Goal: Task Accomplishment & Management: Manage account settings

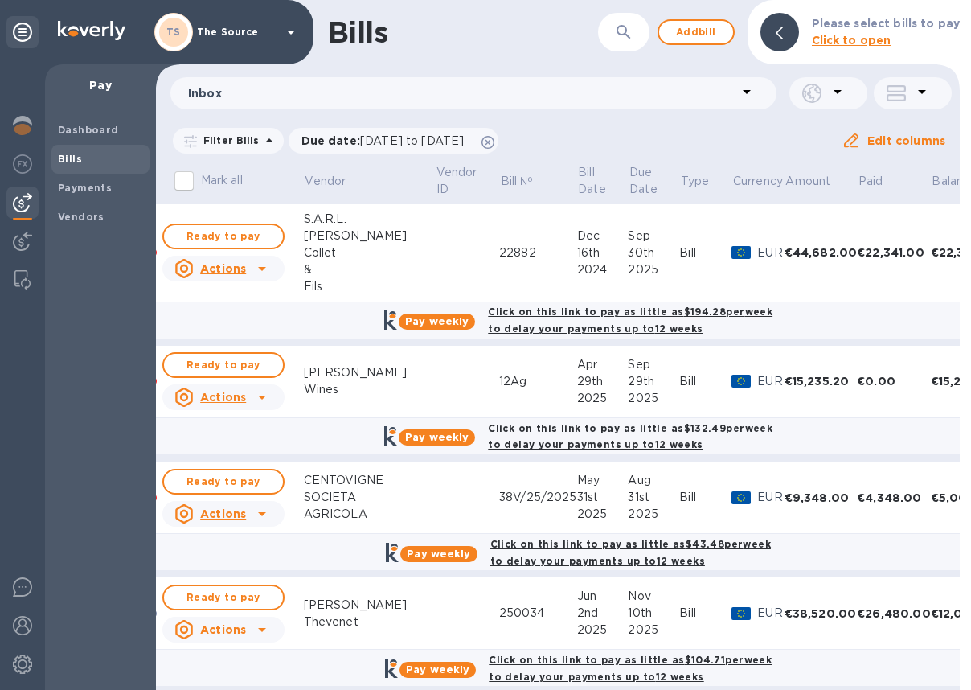
scroll to position [0, 2]
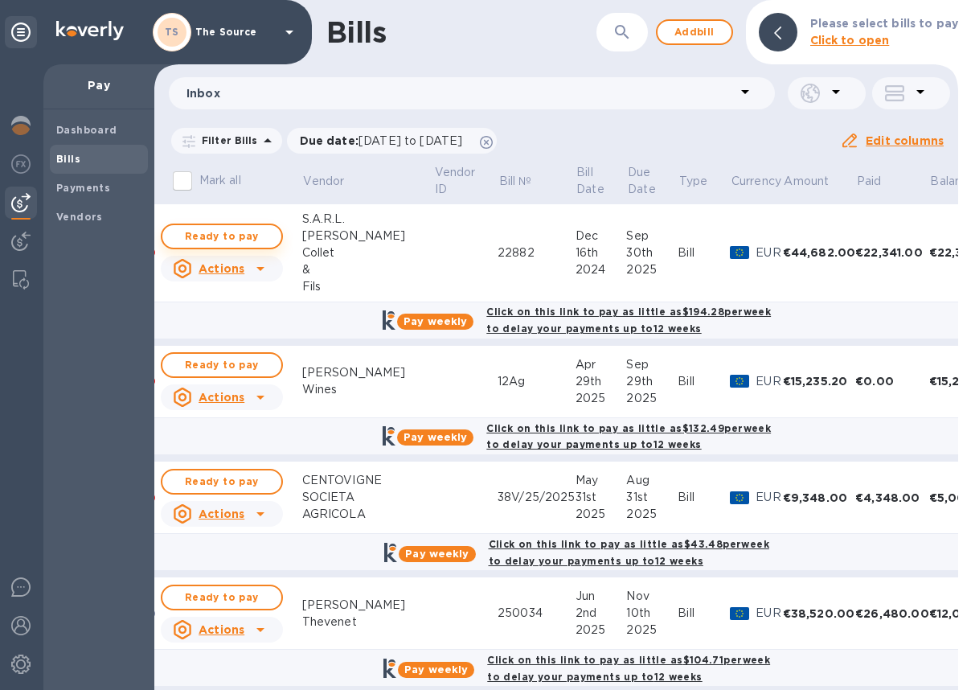
click at [271, 232] on button "Ready to pay" at bounding box center [222, 237] width 122 height 26
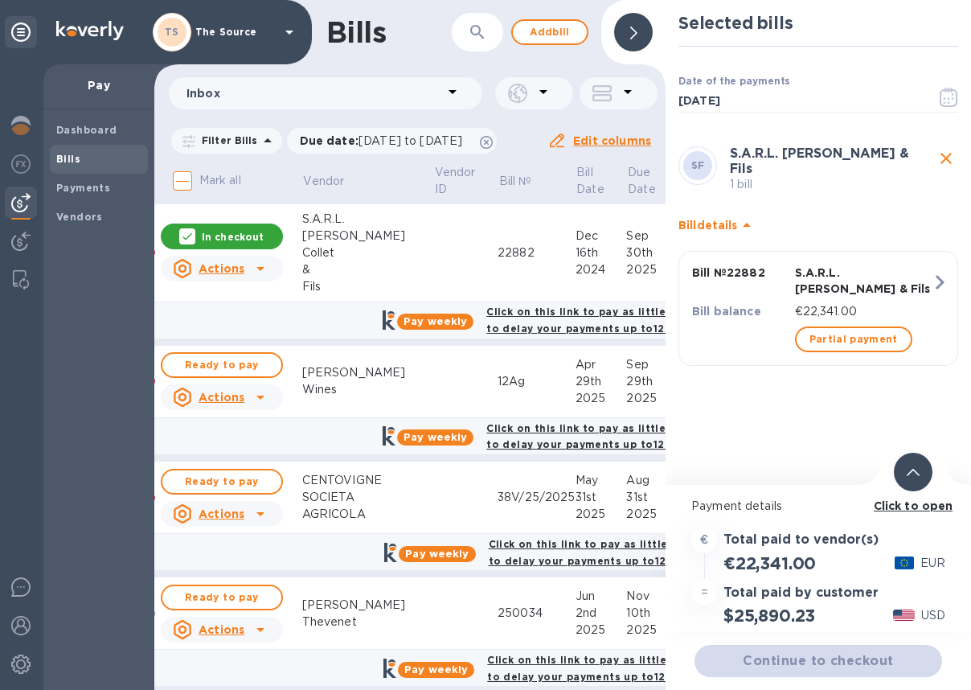
click at [908, 474] on icon at bounding box center [913, 472] width 13 height 7
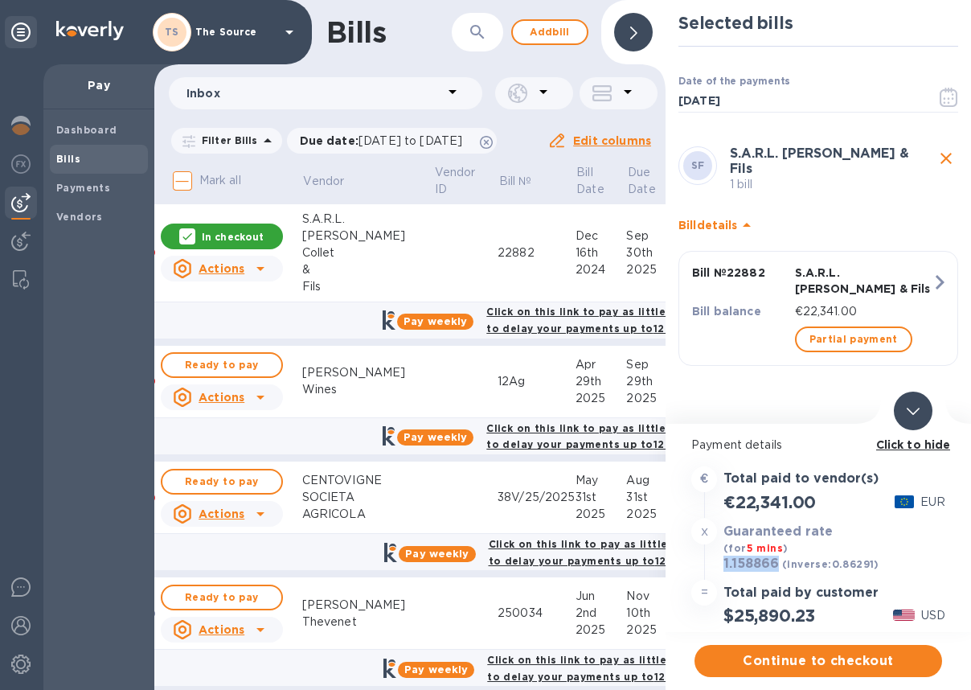
drag, startPoint x: 763, startPoint y: 564, endPoint x: 723, endPoint y: 565, distance: 40.2
click at [722, 565] on div "1.158866 (inverse: 0.86291 )" at bounding box center [801, 564] width 162 height 23
copy h3 "1.158866"
click at [798, 659] on span "Continue to checkout" at bounding box center [819, 660] width 222 height 19
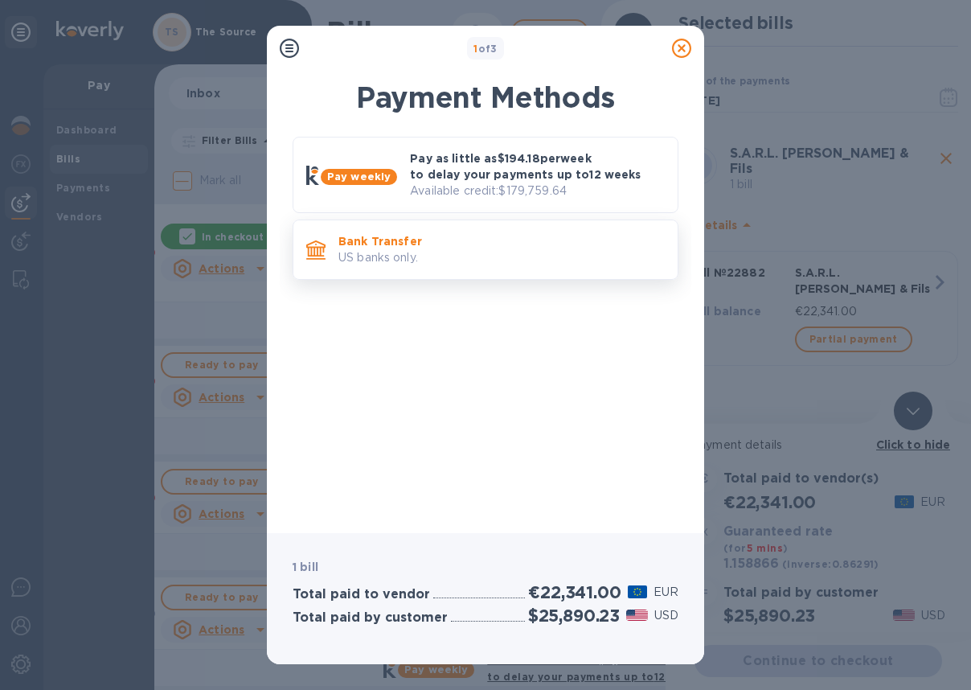
click at [555, 246] on p "Bank Transfer" at bounding box center [502, 241] width 326 height 16
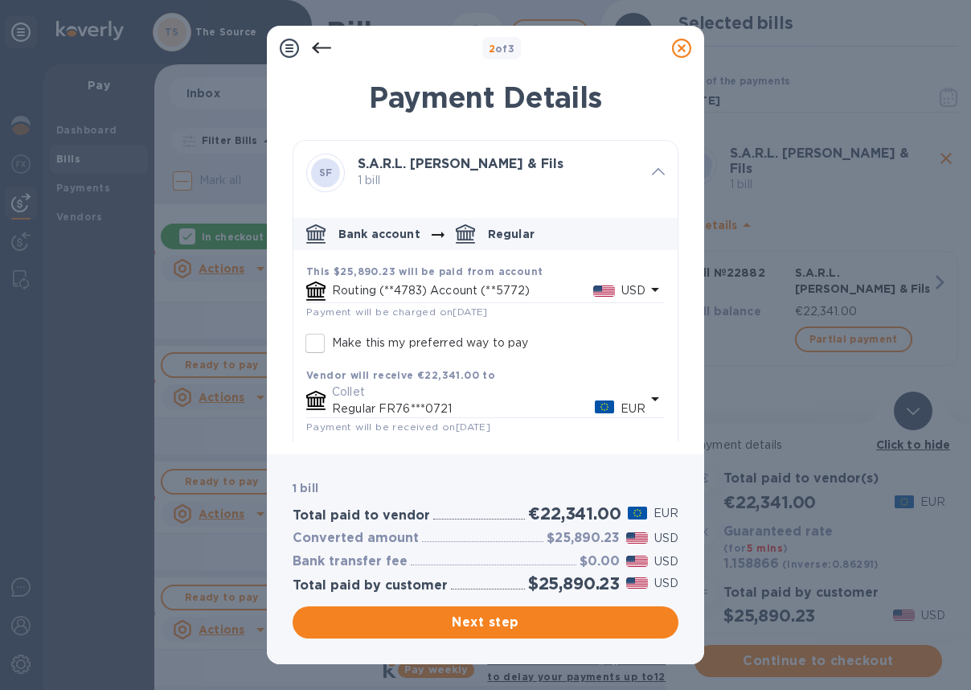
click at [646, 287] on icon "default-method" at bounding box center [655, 289] width 19 height 19
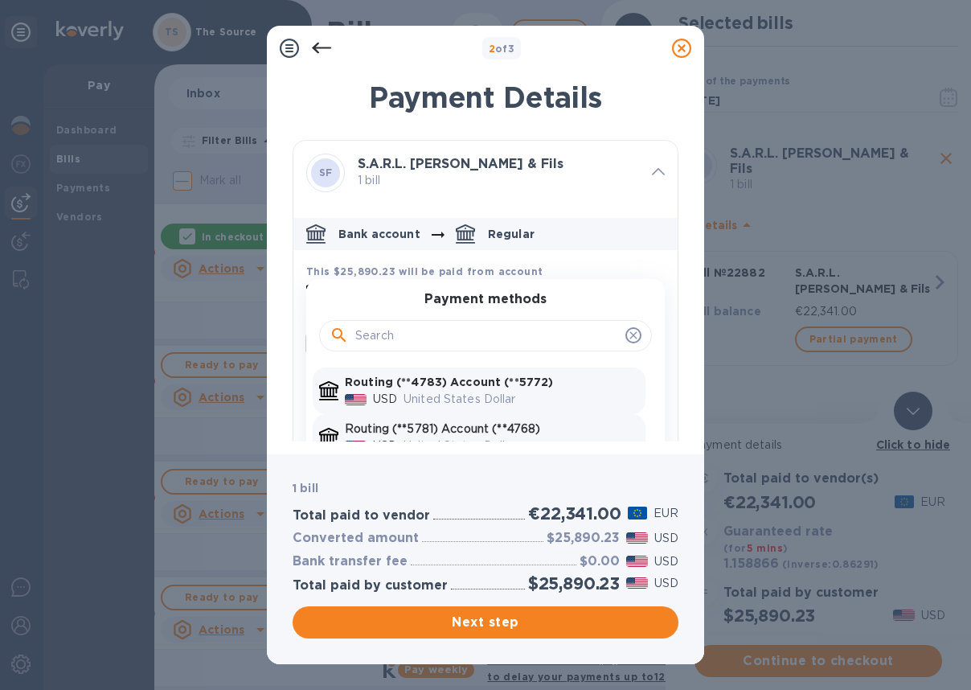
click at [541, 427] on p "Routing (**5781) Account (**4768)" at bounding box center [492, 429] width 294 height 17
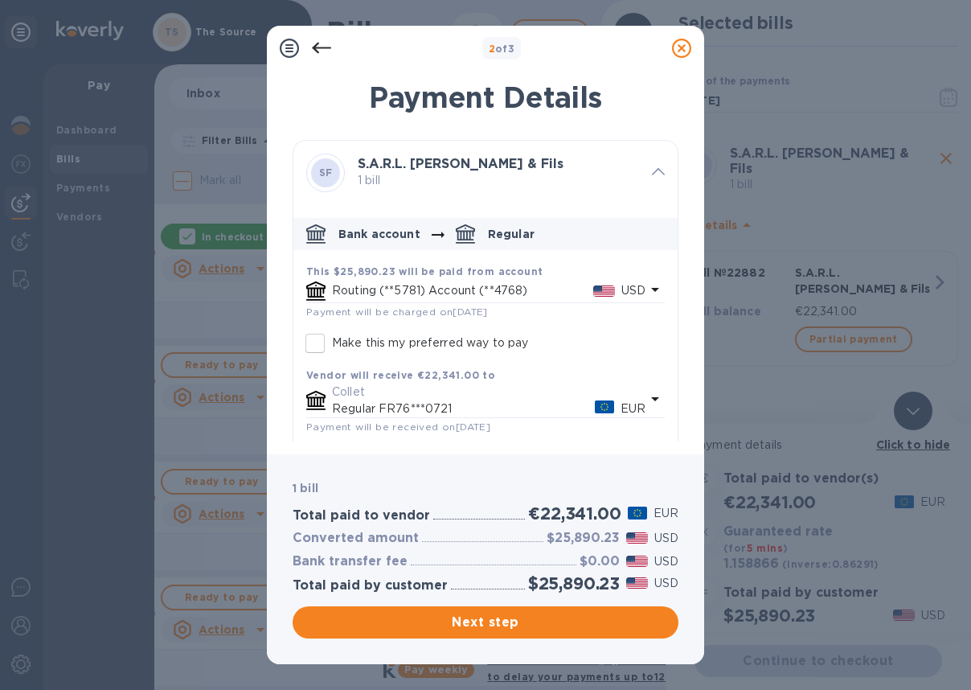
scroll to position [78, 0]
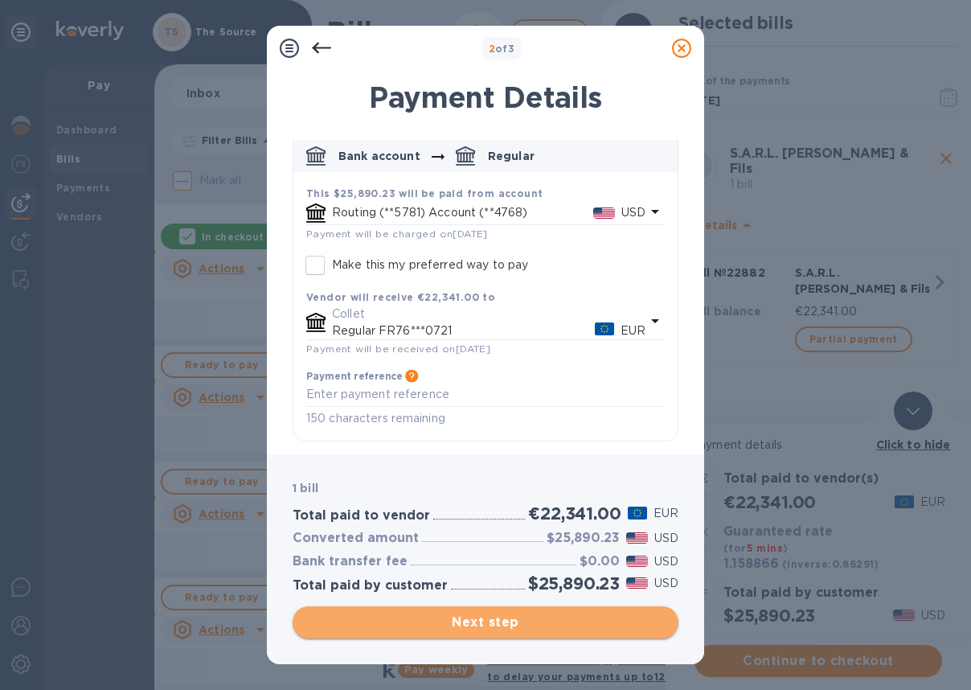
click at [524, 619] on span "Next step" at bounding box center [486, 622] width 360 height 19
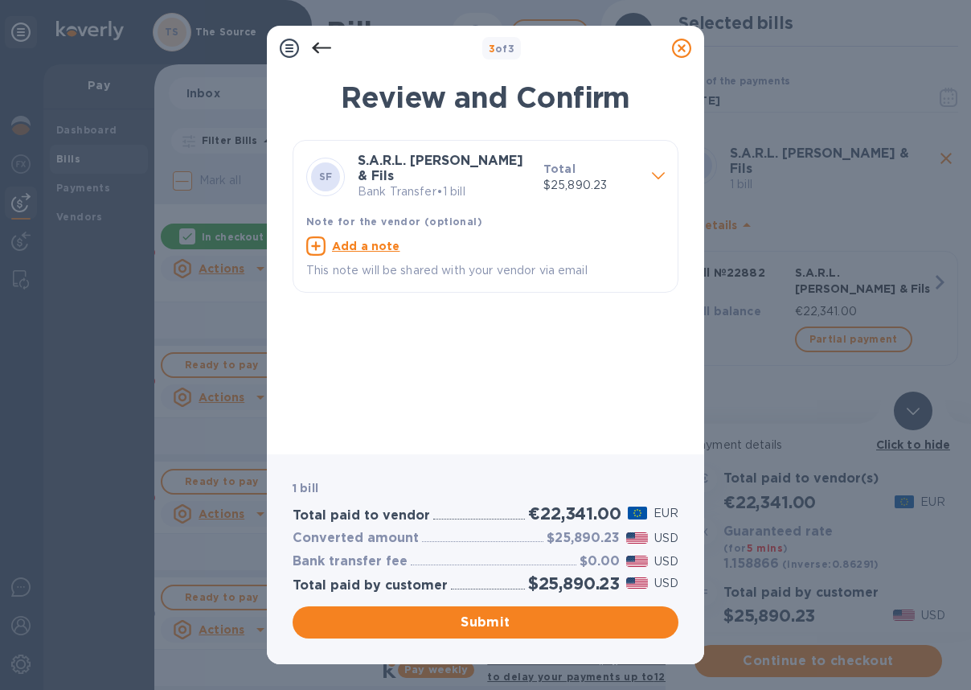
click at [524, 619] on span "Submit" at bounding box center [486, 622] width 360 height 19
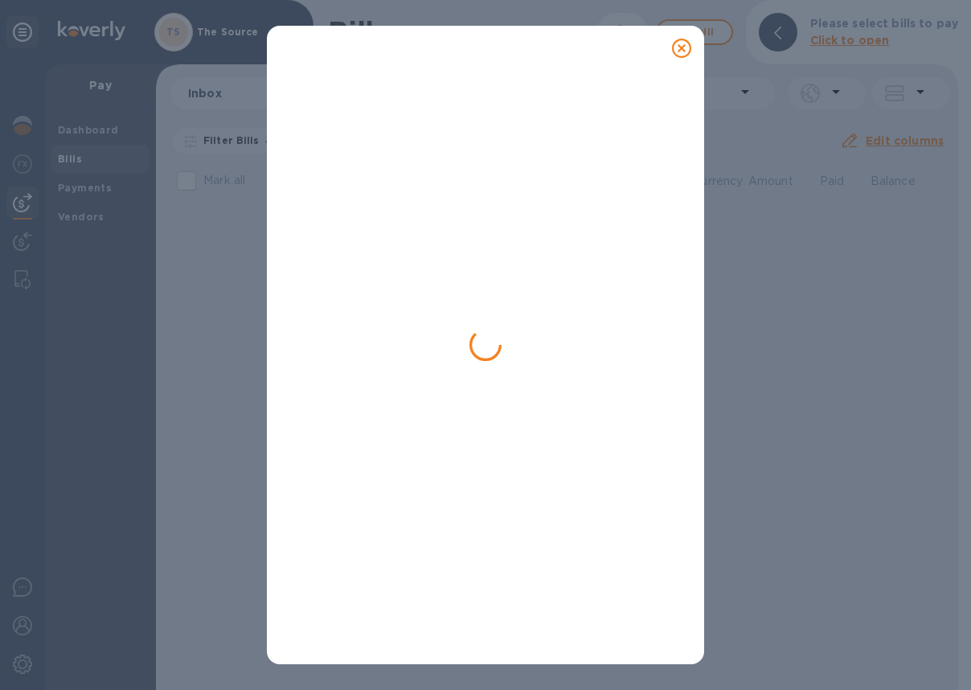
scroll to position [0, 0]
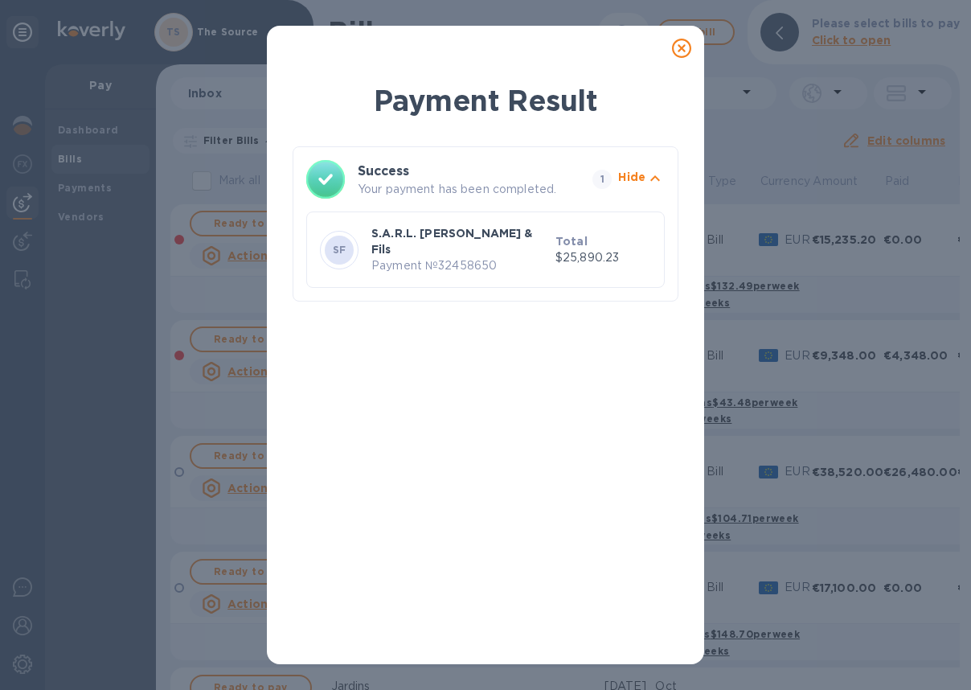
click at [681, 47] on icon at bounding box center [681, 48] width 19 height 19
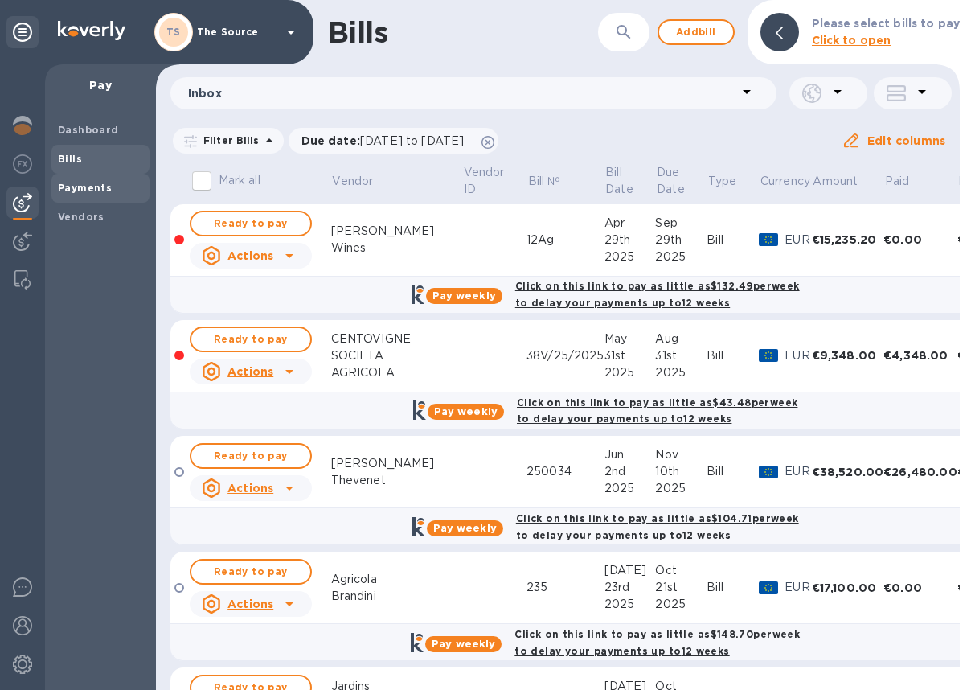
click at [88, 187] on b "Payments" at bounding box center [85, 188] width 54 height 12
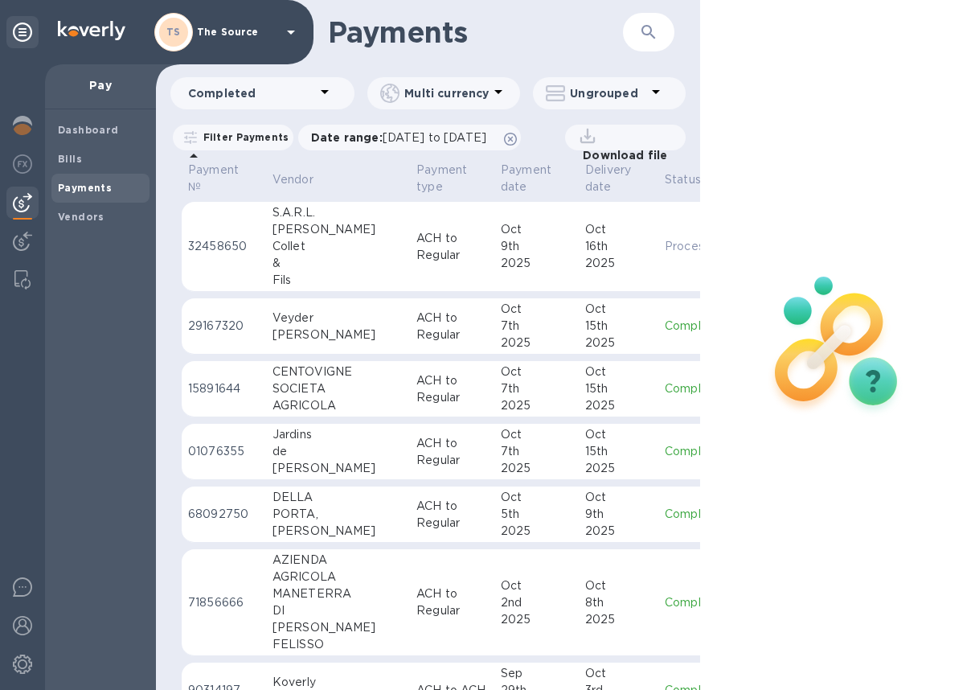
click at [420, 252] on p "ACH to Regular" at bounding box center [453, 247] width 72 height 34
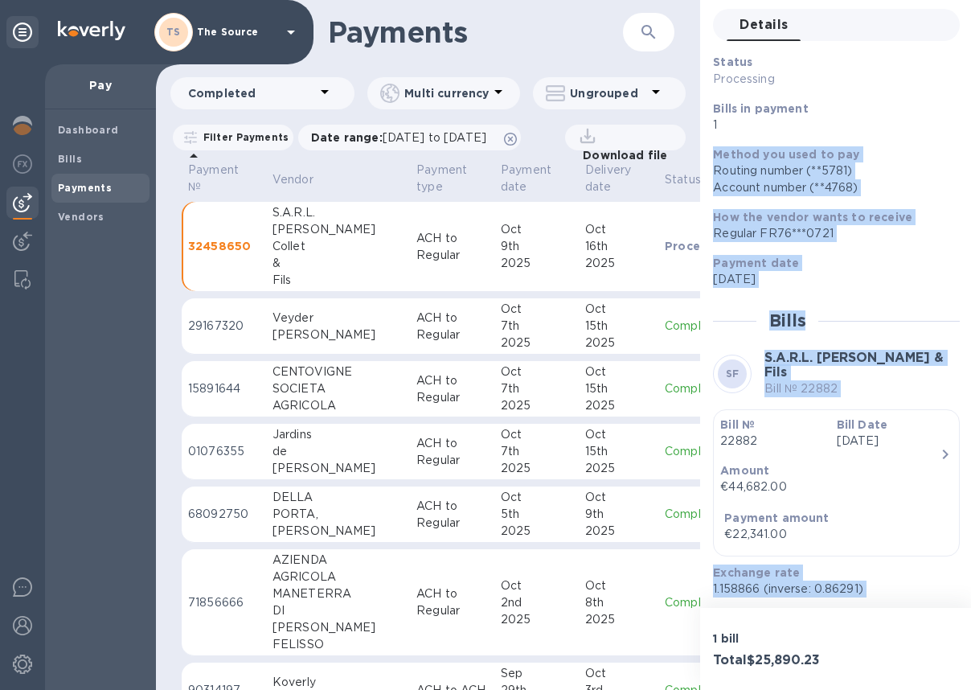
scroll to position [150, 0]
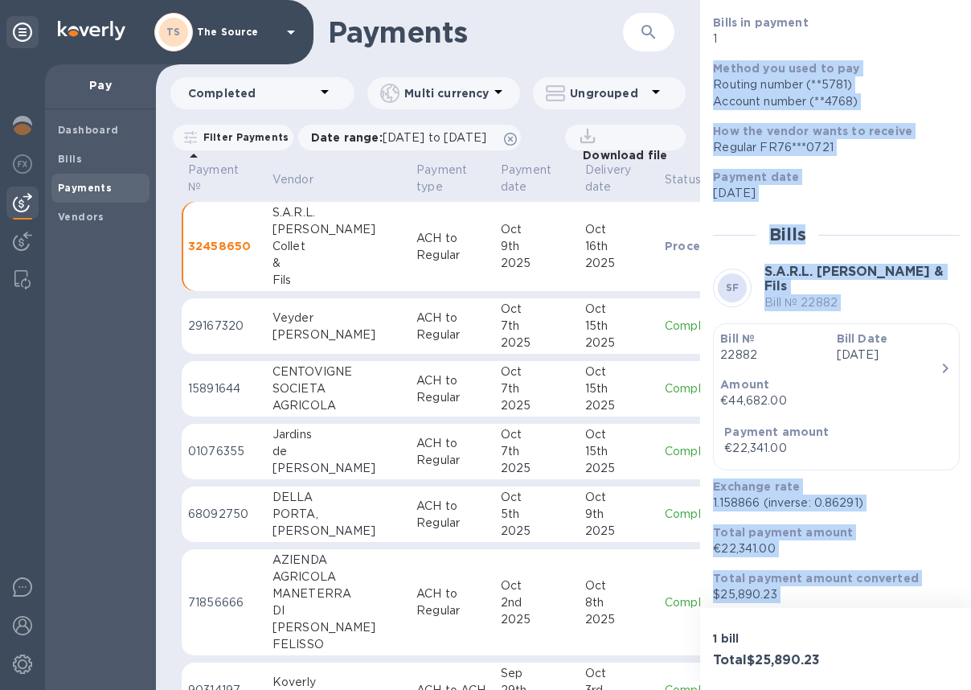
drag, startPoint x: 715, startPoint y: 217, endPoint x: 899, endPoint y: 610, distance: 434.2
click at [900, 611] on div "Payment № 32458650 Details 0 Status Processing Bills in payment 1 Method you us…" at bounding box center [836, 345] width 273 height 690
copy div "Method you used to pay Routing number (**5781) Account number (**4768) How the …"
click at [64, 162] on b "Bills" at bounding box center [70, 159] width 24 height 12
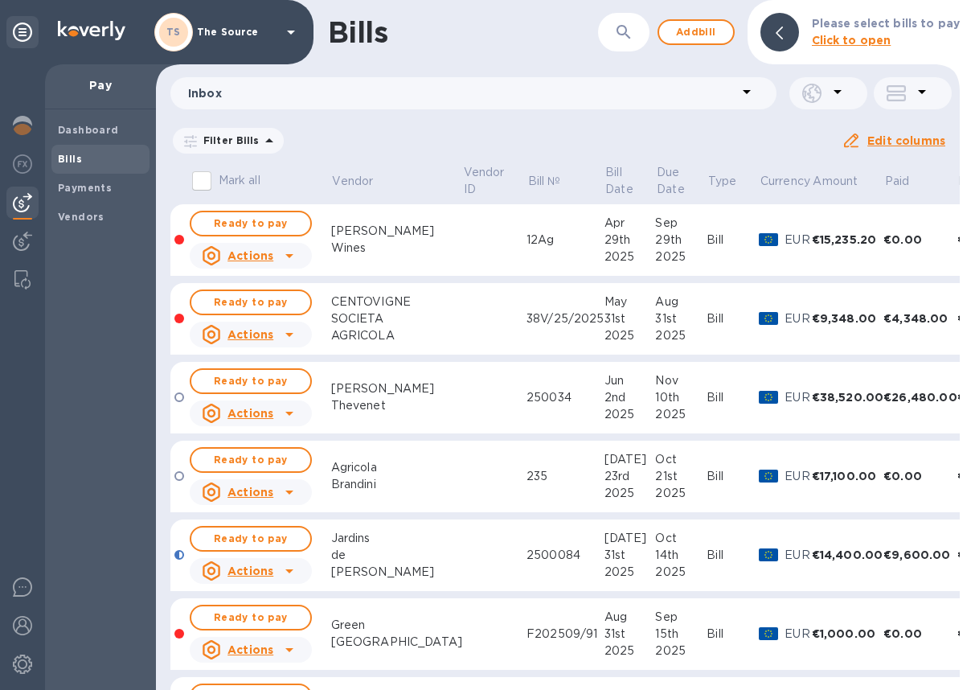
click at [0, 0] on icon at bounding box center [0, 0] width 0 height 0
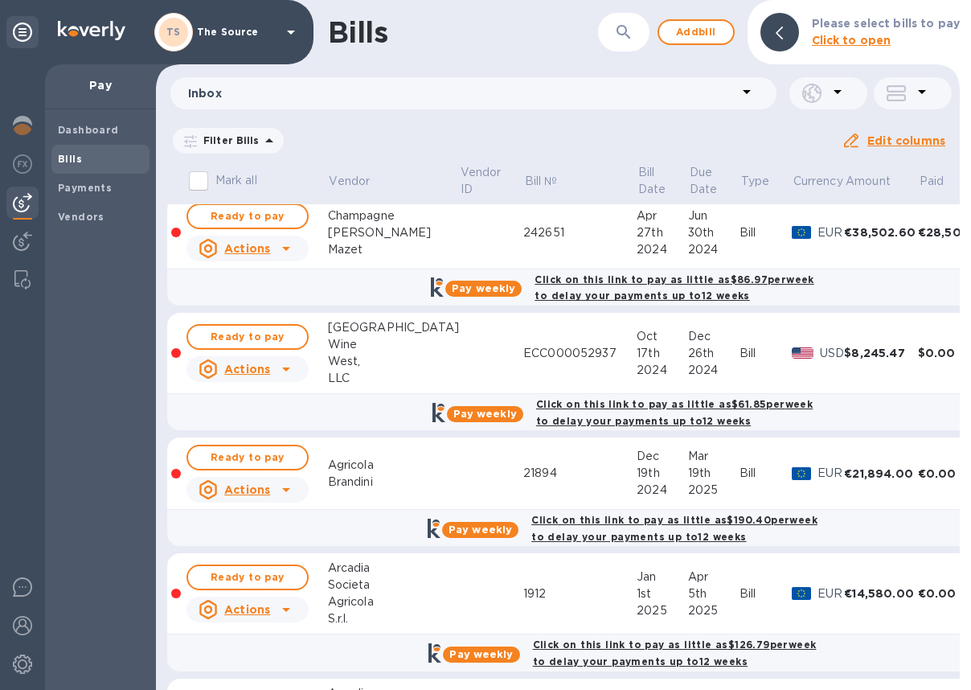
scroll to position [0, 3]
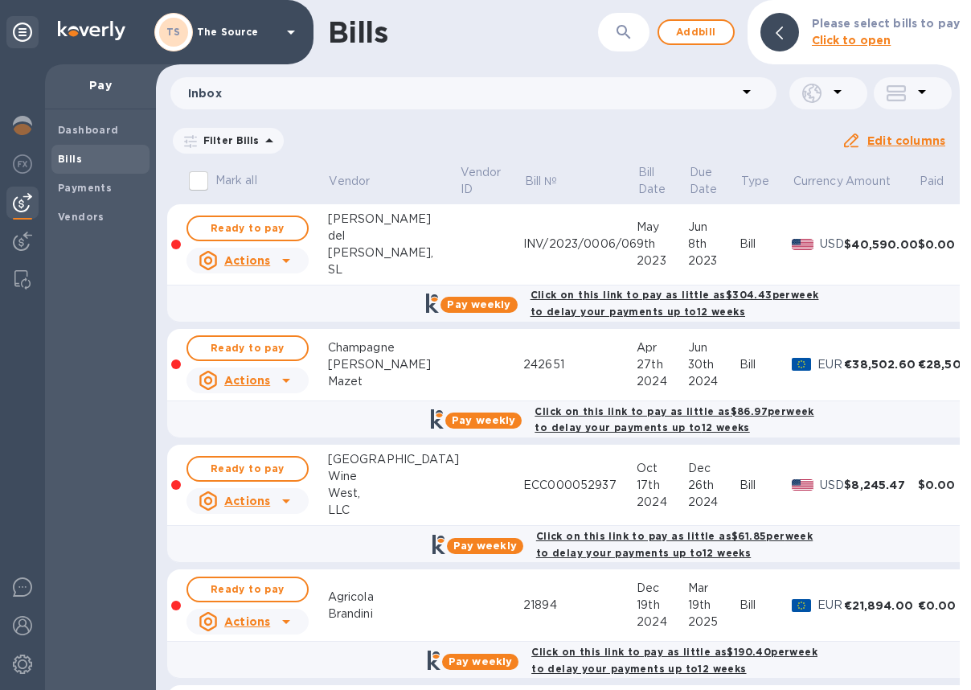
click at [75, 154] on b "Bills" at bounding box center [70, 159] width 24 height 12
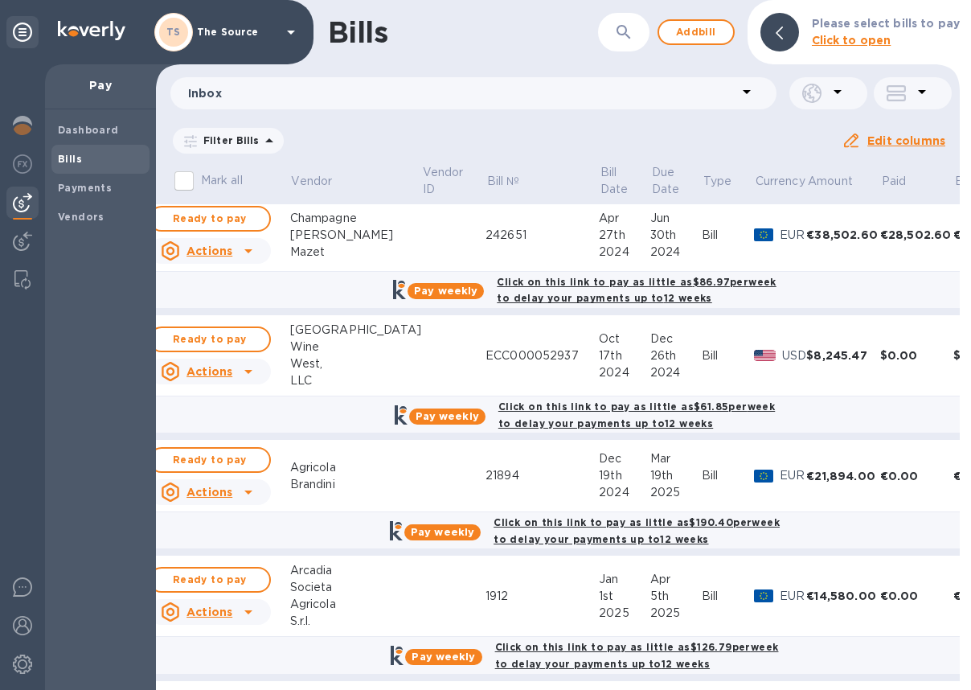
scroll to position [129, 64]
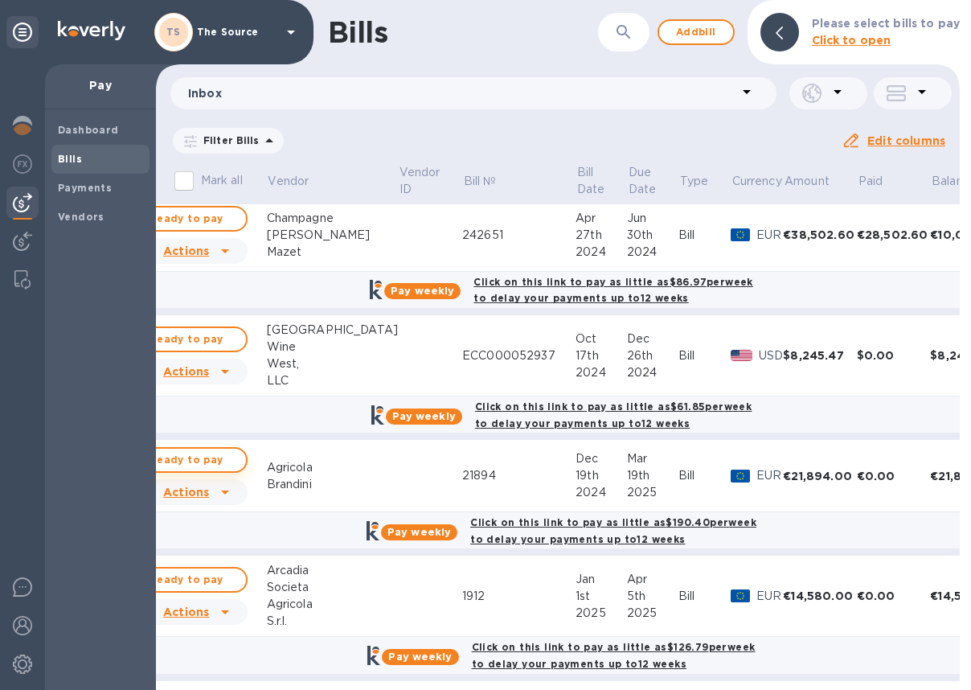
click at [209, 458] on span "Ready to pay" at bounding box center [186, 459] width 93 height 19
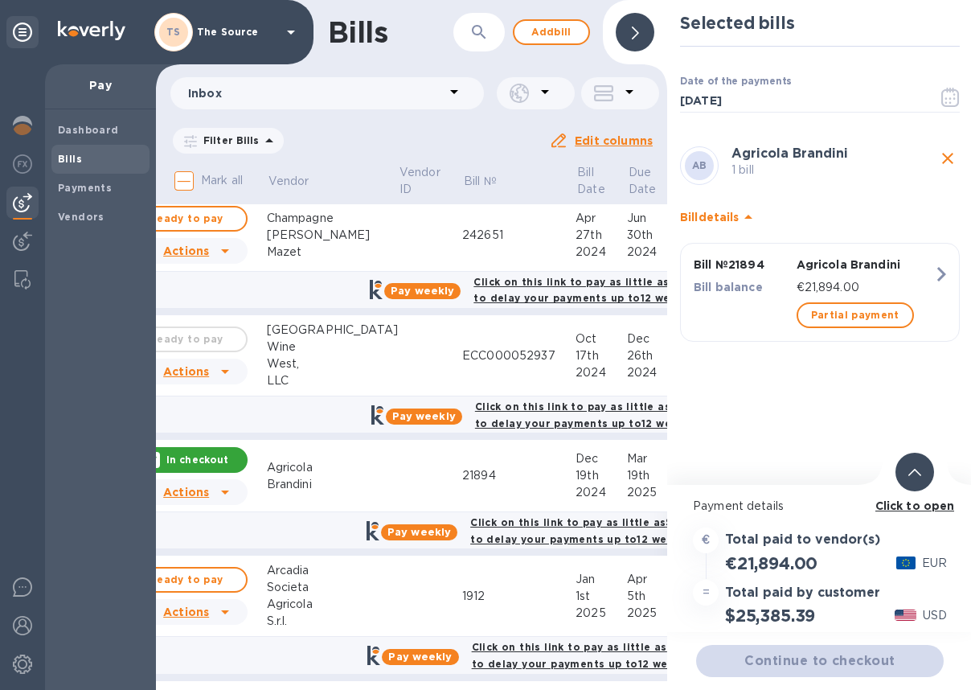
click at [916, 470] on icon at bounding box center [915, 472] width 13 height 7
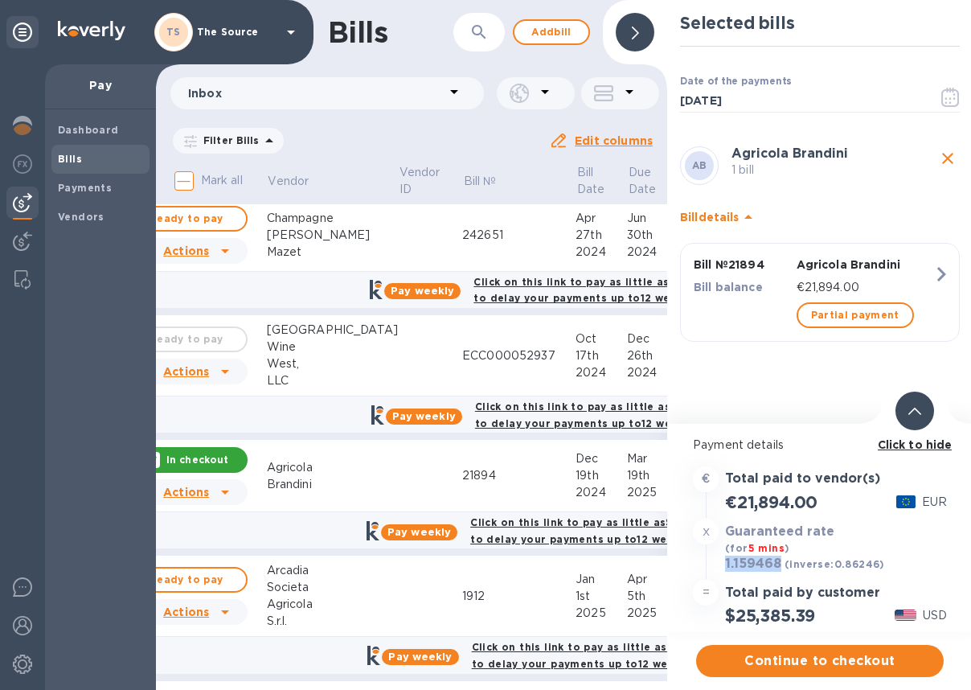
drag, startPoint x: 777, startPoint y: 563, endPoint x: 724, endPoint y: 563, distance: 52.3
click at [725, 563] on h3 "1.159468" at bounding box center [753, 564] width 56 height 16
copy h3 "1.159468"
click at [810, 652] on span "Continue to checkout" at bounding box center [820, 660] width 222 height 19
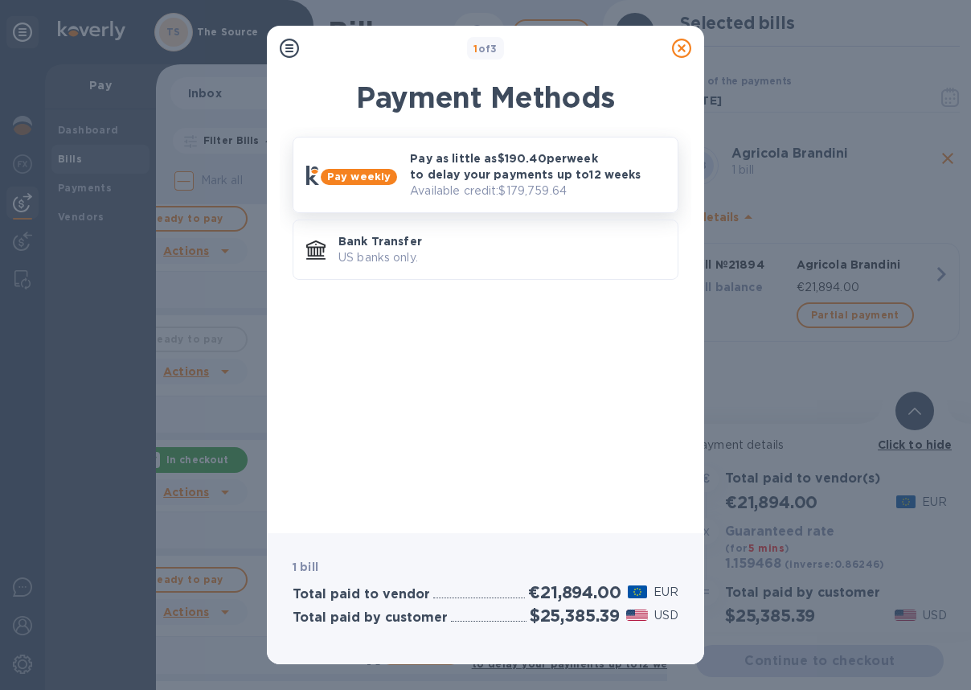
click at [605, 183] on p "Available credit: $179,759.64" at bounding box center [537, 191] width 255 height 17
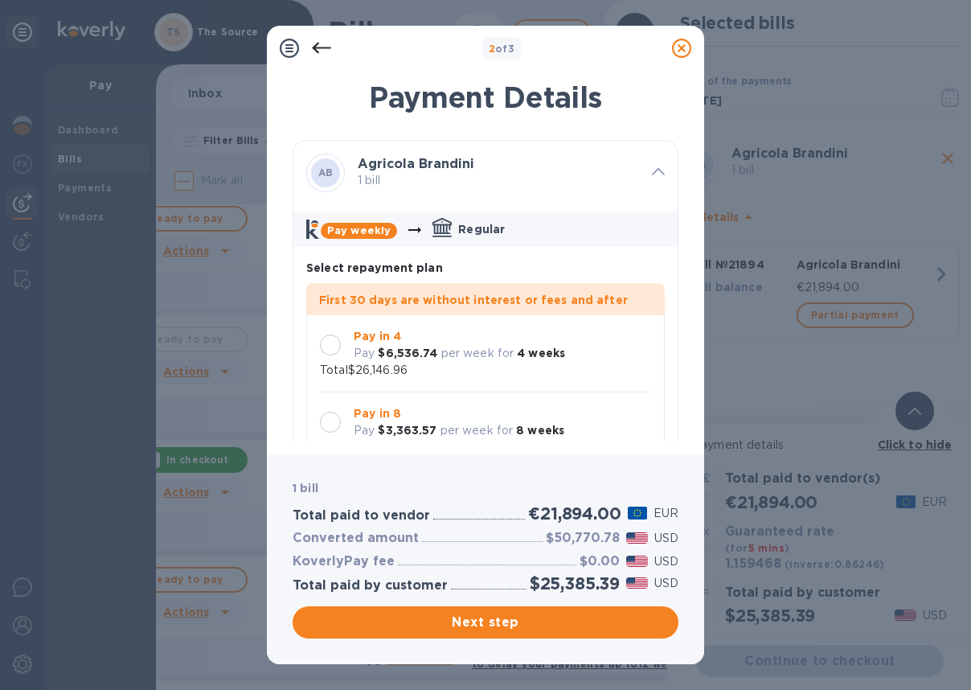
scroll to position [47, 0]
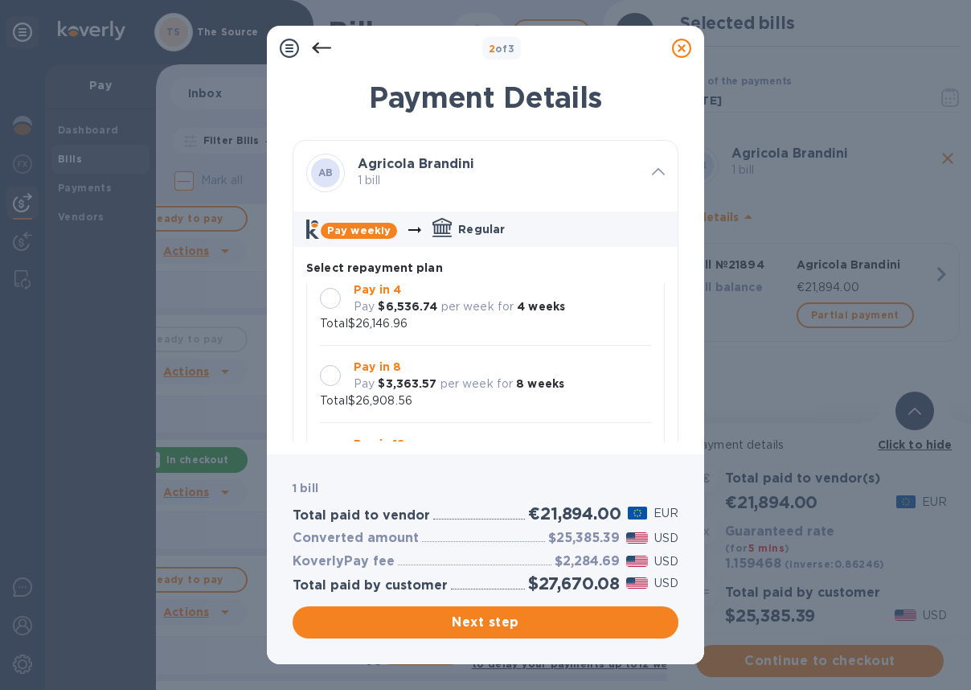
click at [334, 298] on div at bounding box center [330, 298] width 21 height 21
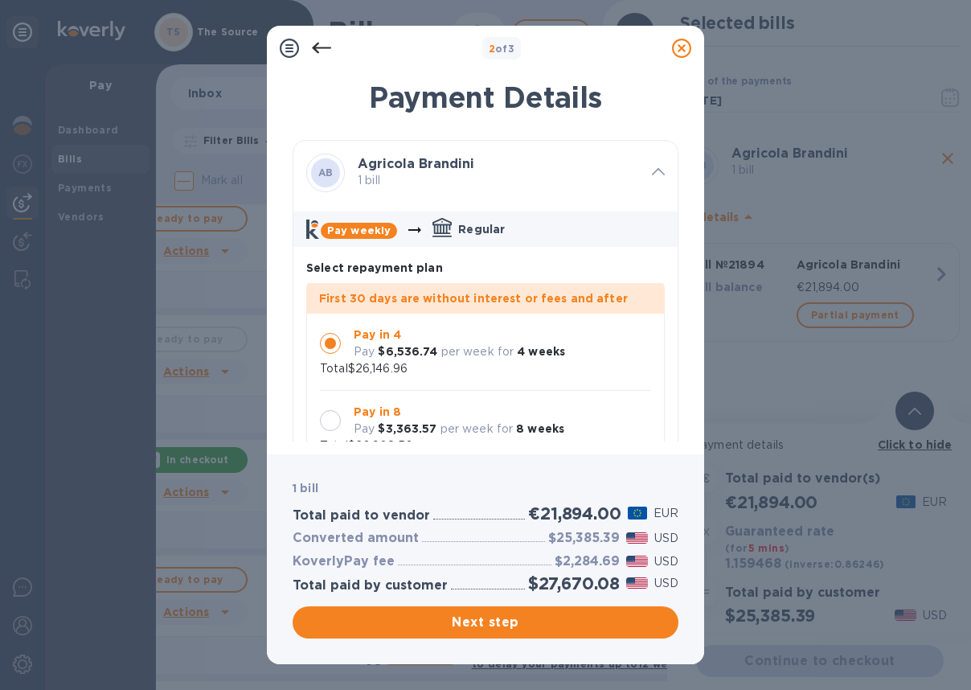
scroll to position [0, 0]
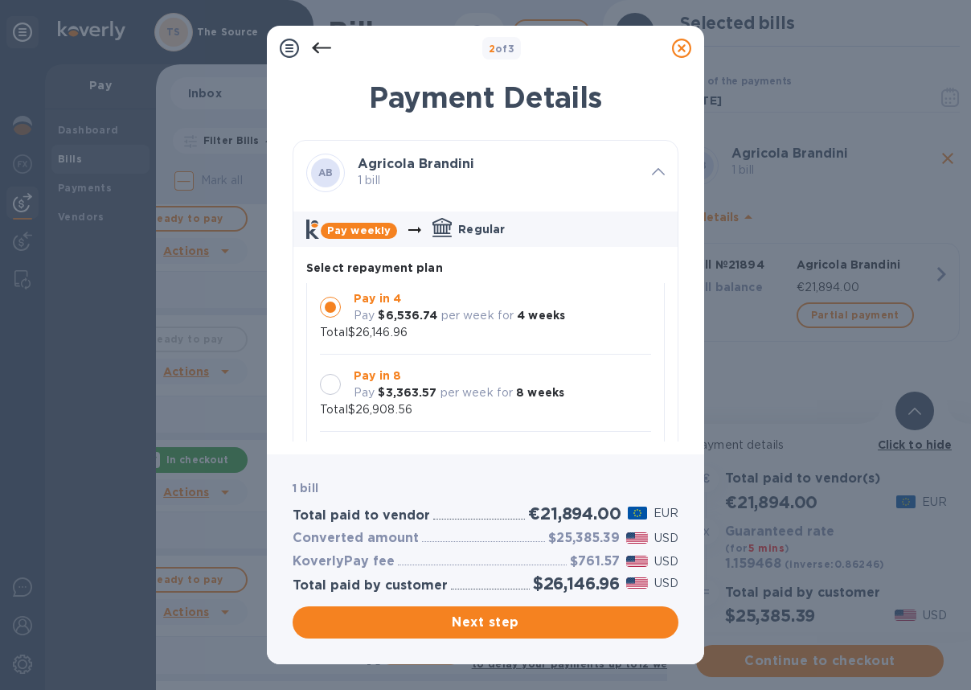
click at [333, 382] on div at bounding box center [330, 384] width 21 height 21
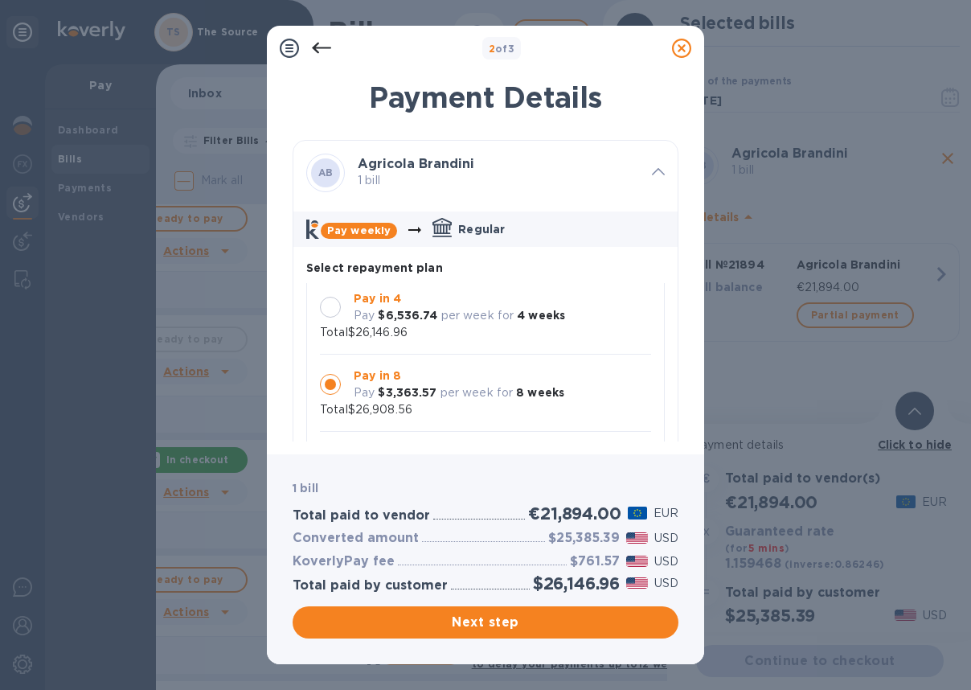
scroll to position [20, 0]
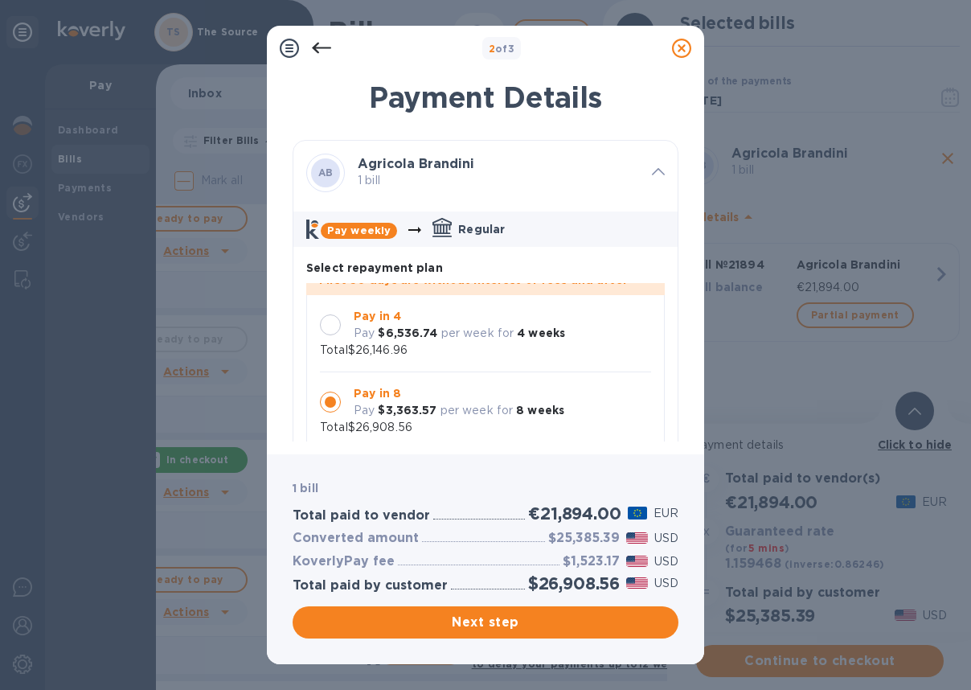
click at [330, 328] on div at bounding box center [330, 324] width 21 height 21
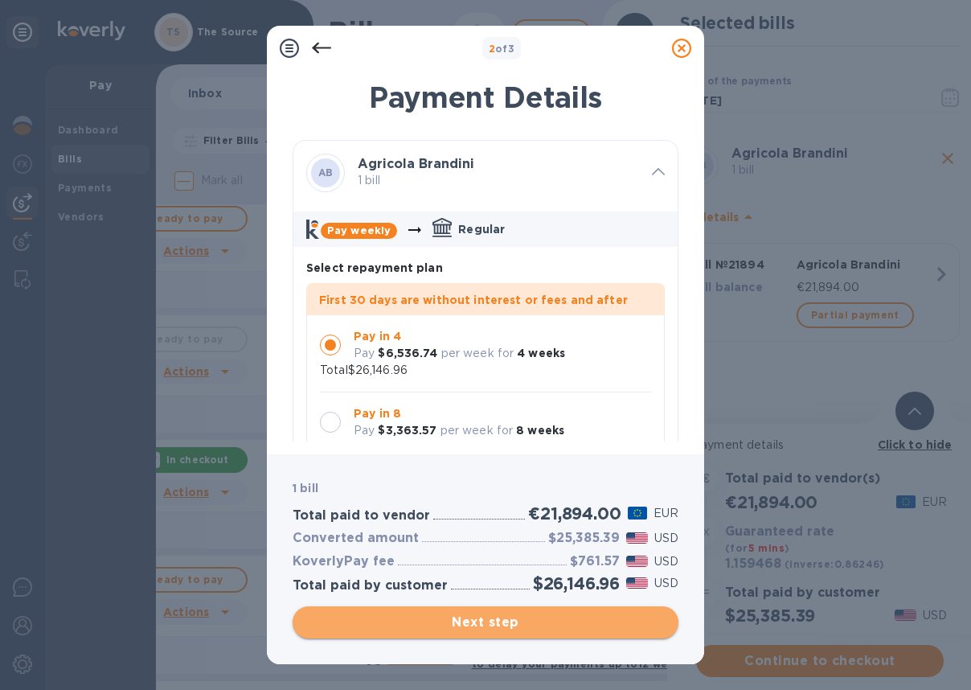
click at [462, 626] on span "Next step" at bounding box center [486, 622] width 360 height 19
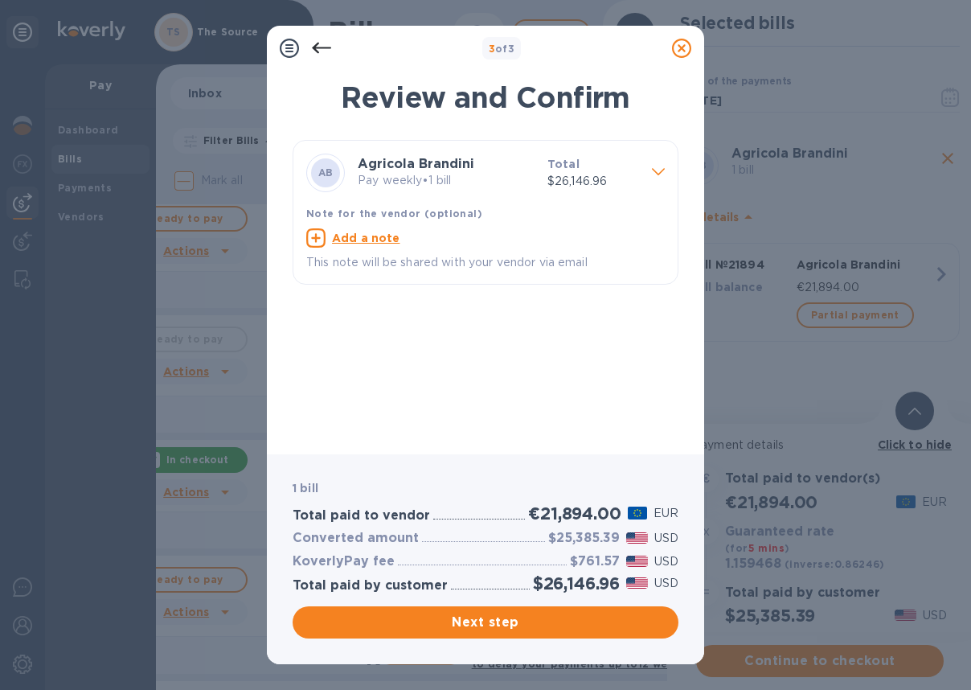
click at [371, 236] on u "Add a note" at bounding box center [366, 238] width 68 height 13
drag, startPoint x: 659, startPoint y: 236, endPoint x: 647, endPoint y: 278, distance: 43.3
click at [658, 236] on icon at bounding box center [655, 237] width 19 height 19
click at [508, 624] on span "Next step" at bounding box center [486, 622] width 360 height 19
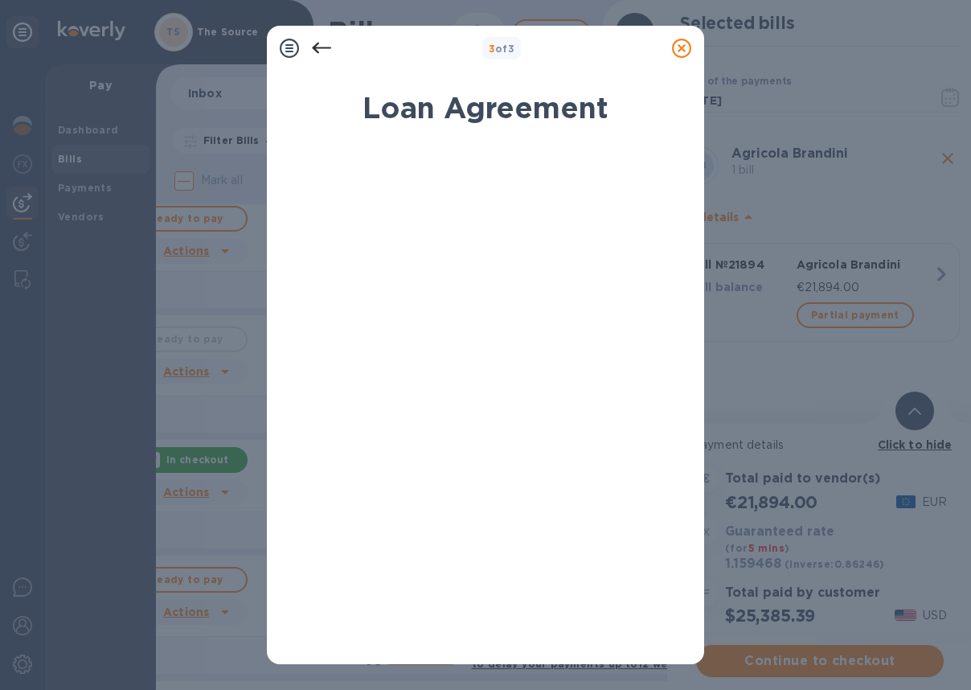
scroll to position [209, 0]
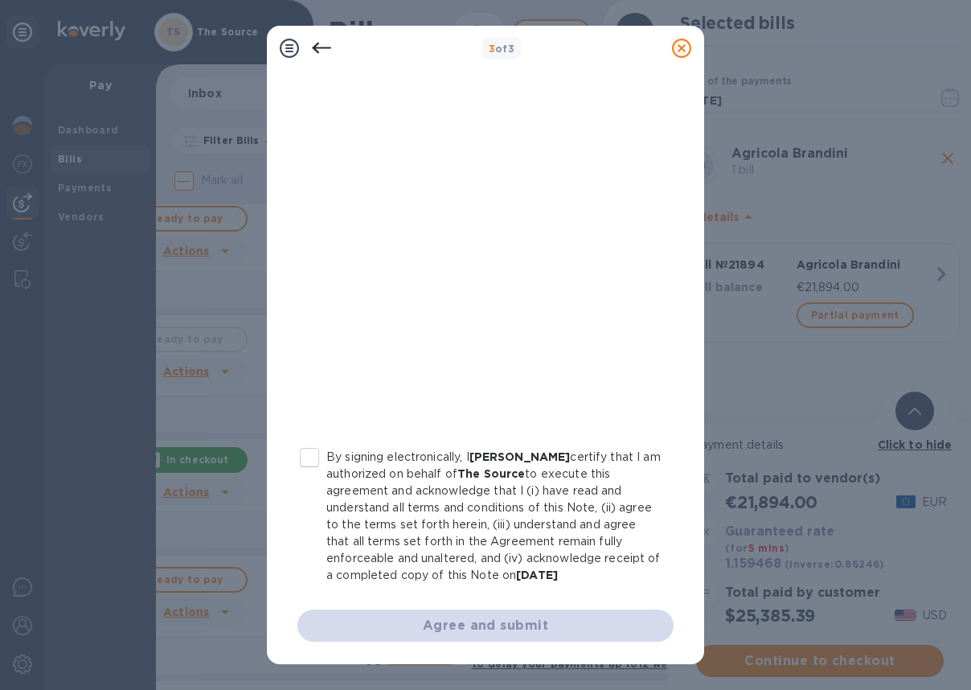
click at [314, 462] on input "By signing electronically, I [PERSON_NAME] certify that I am authorized on beha…" at bounding box center [310, 458] width 34 height 34
checkbox input "true"
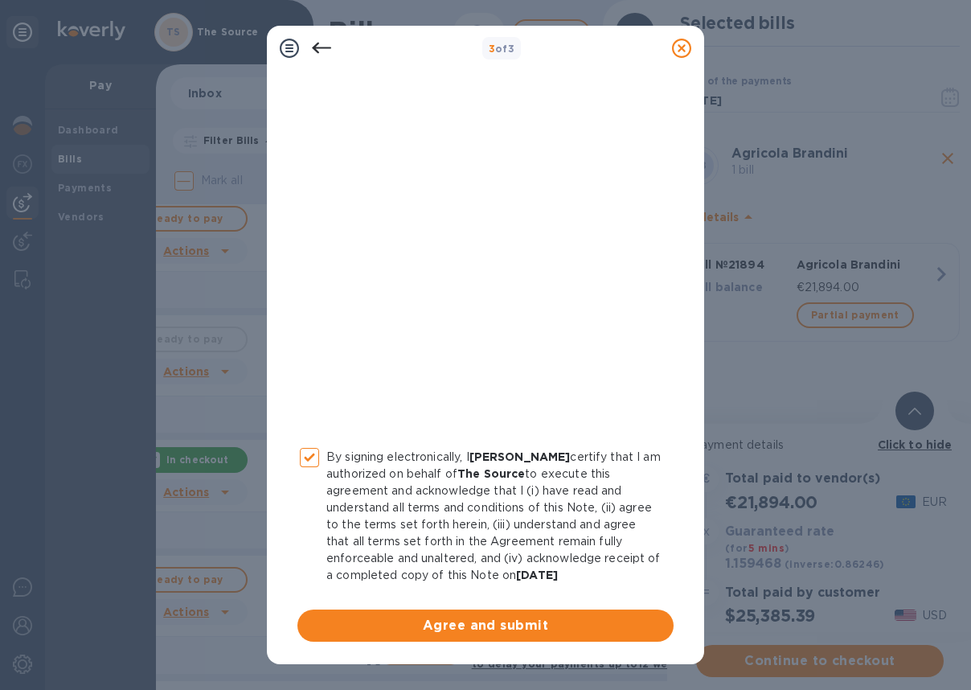
click at [429, 623] on span "Agree and submit" at bounding box center [485, 625] width 351 height 19
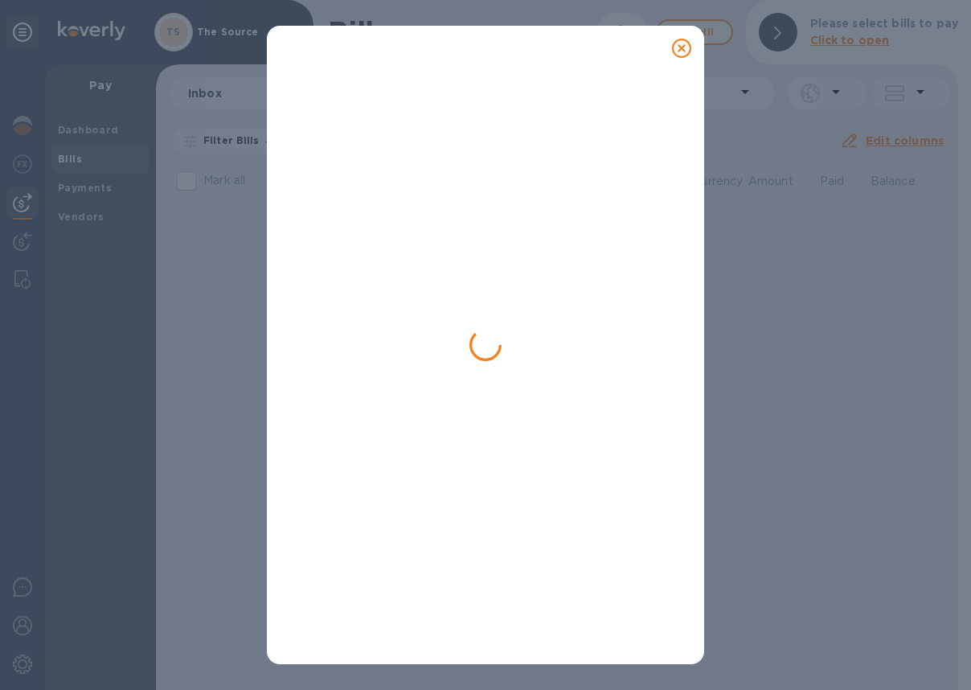
scroll to position [0, 0]
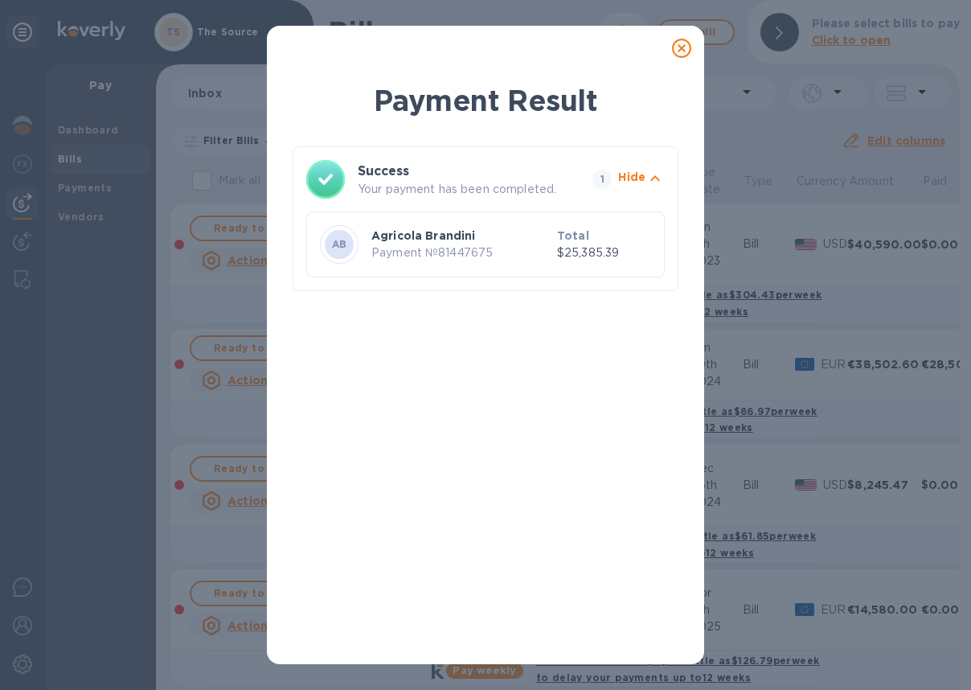
click at [678, 47] on icon at bounding box center [681, 48] width 19 height 19
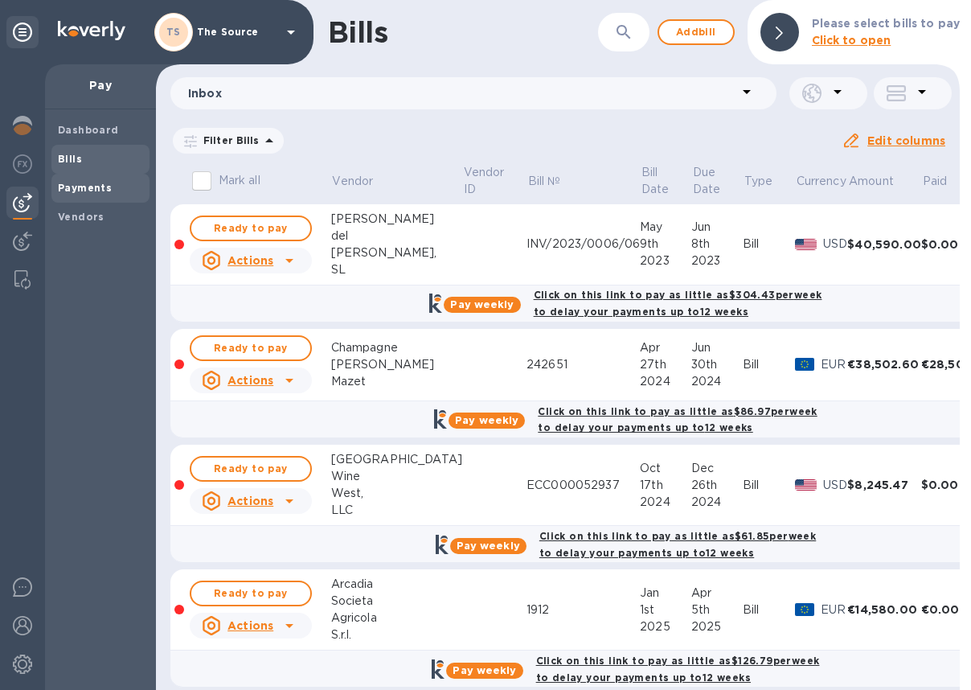
click at [79, 190] on b "Payments" at bounding box center [85, 188] width 54 height 12
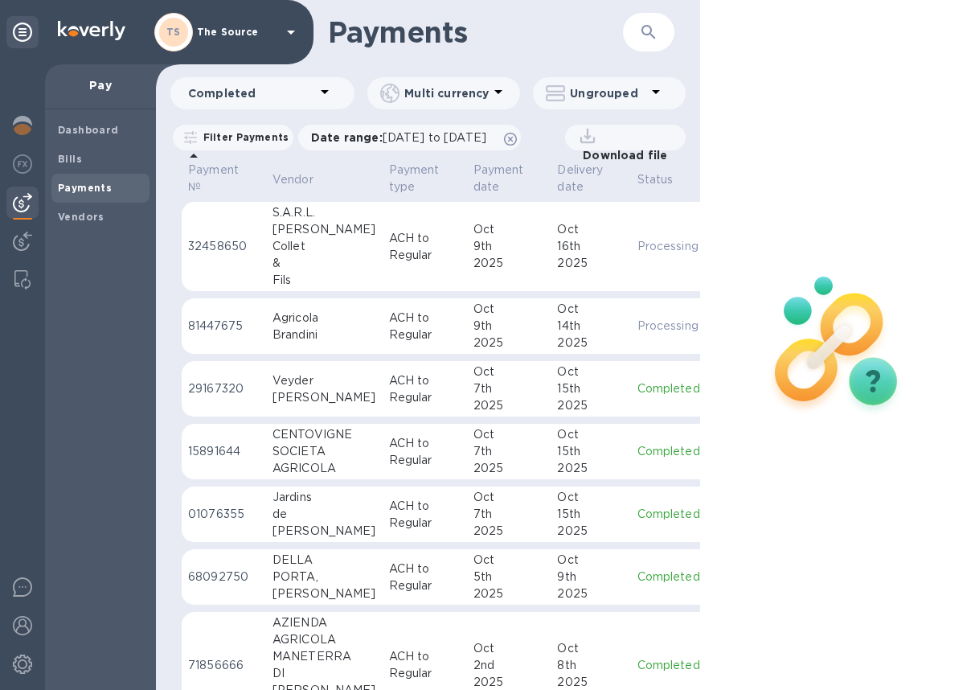
click at [347, 329] on div "Brandini" at bounding box center [325, 334] width 104 height 17
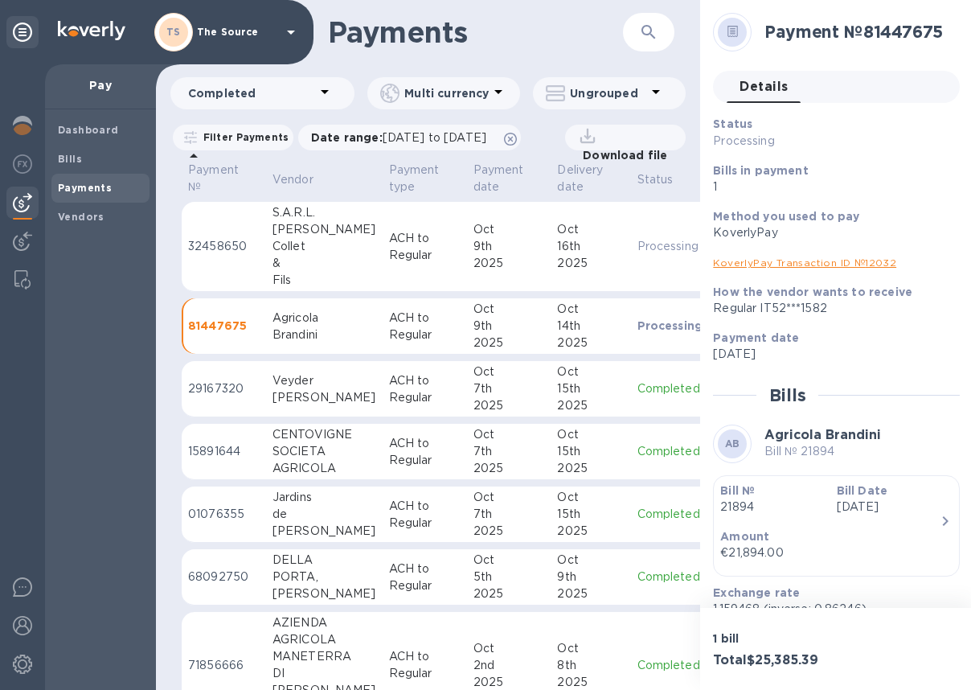
click at [922, 522] on div "Bill Date [DATE]" at bounding box center [889, 499] width 116 height 46
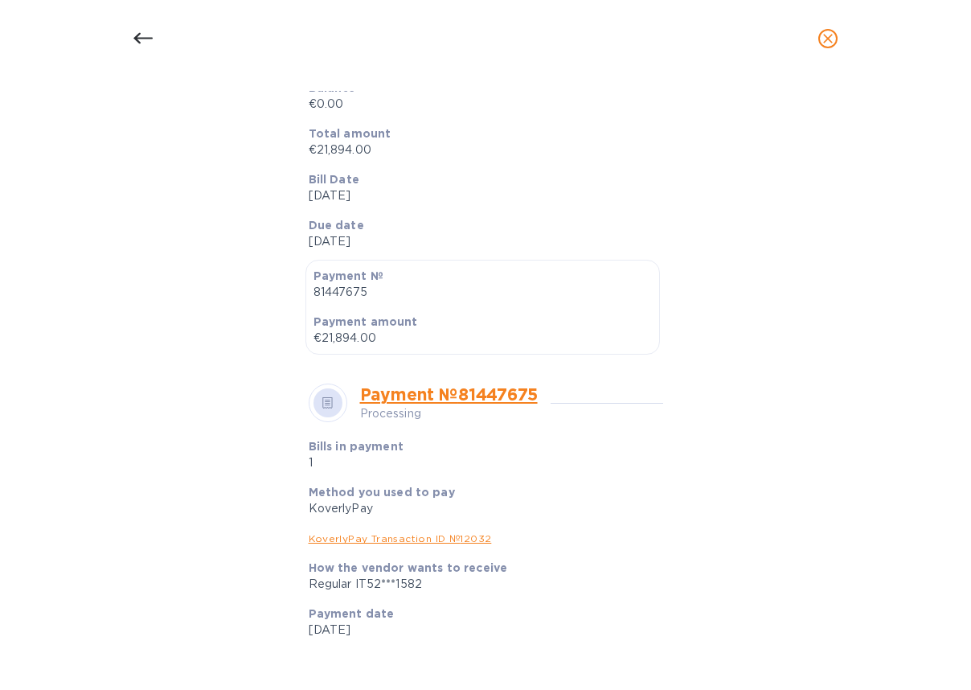
scroll to position [261, 0]
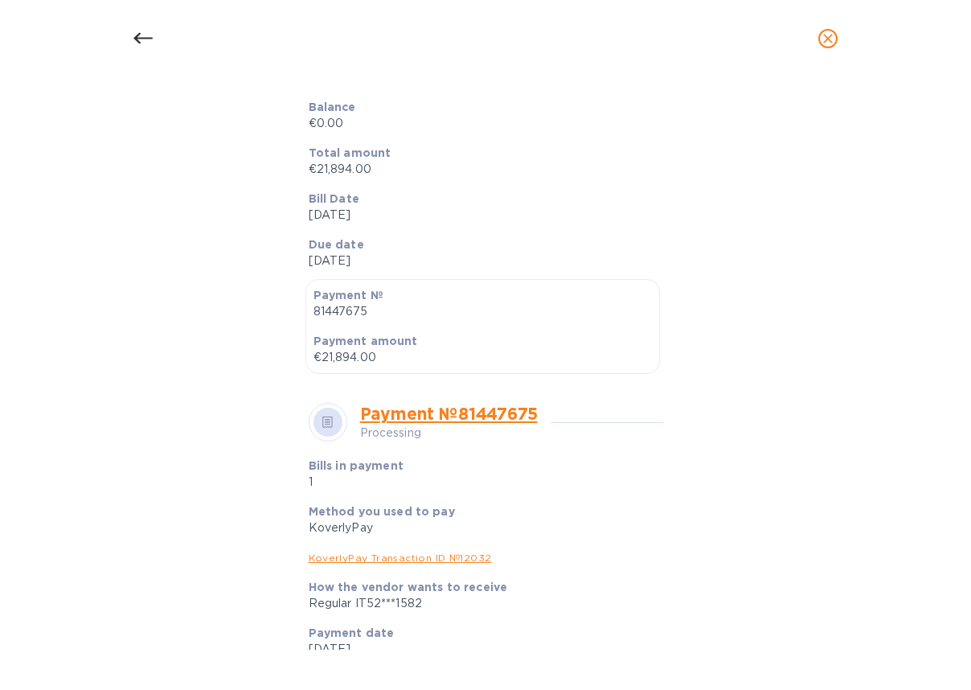
click at [134, 34] on icon at bounding box center [142, 38] width 19 height 19
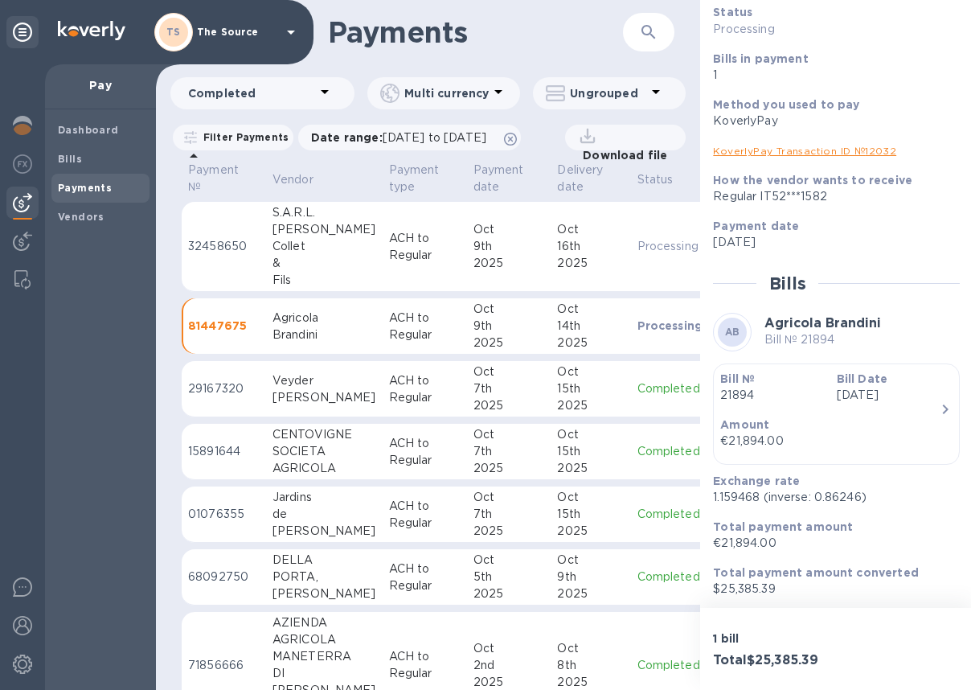
scroll to position [117, 0]
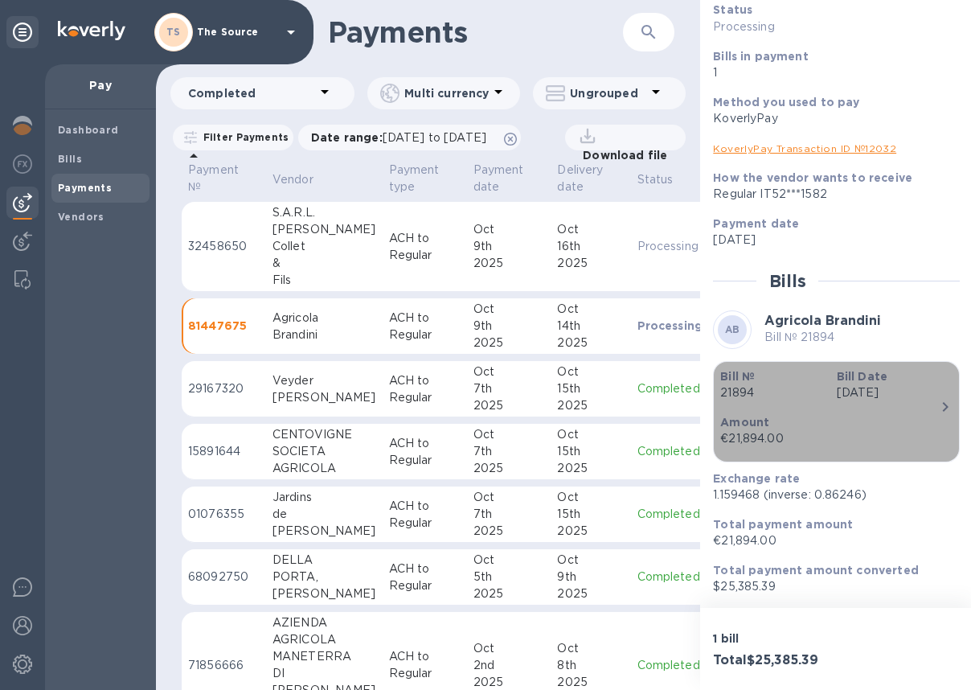
click at [926, 414] on p "Amount" at bounding box center [830, 422] width 220 height 16
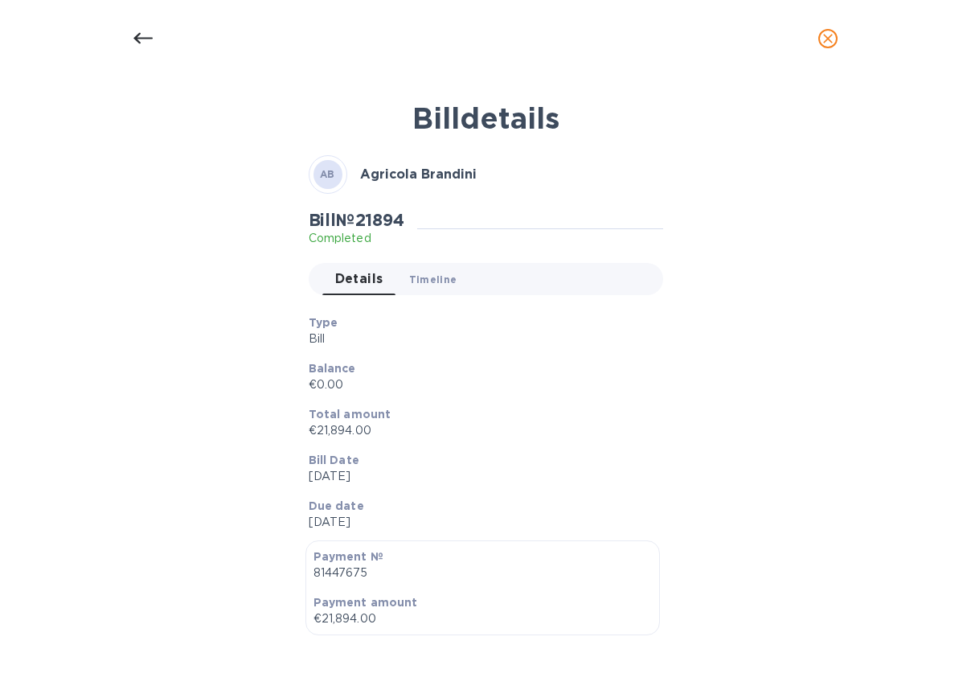
click at [421, 271] on span "Timeline 0" at bounding box center [433, 279] width 48 height 17
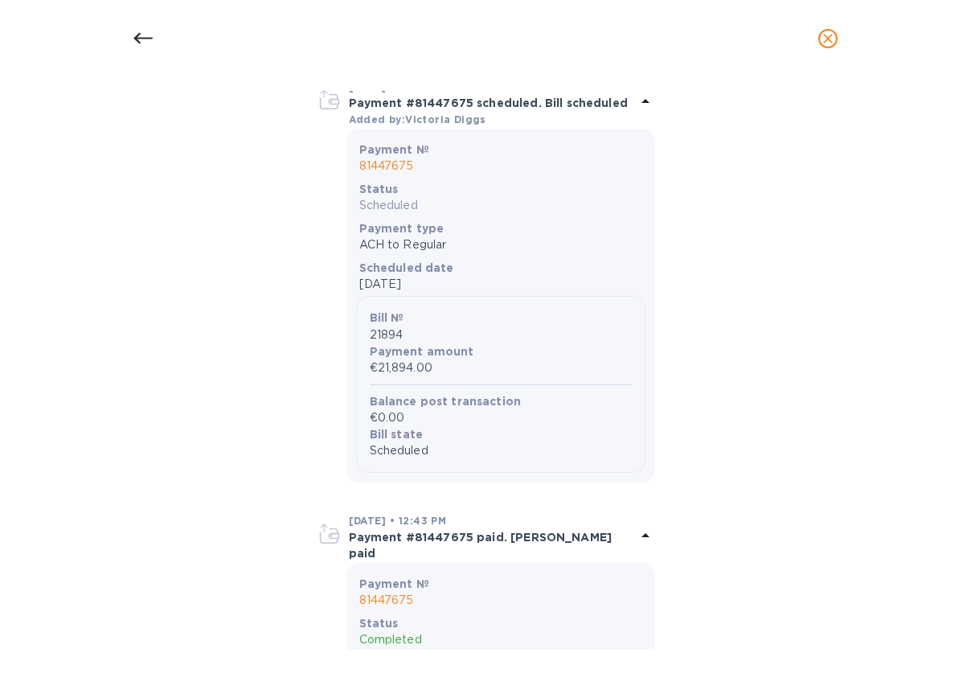
scroll to position [0, 0]
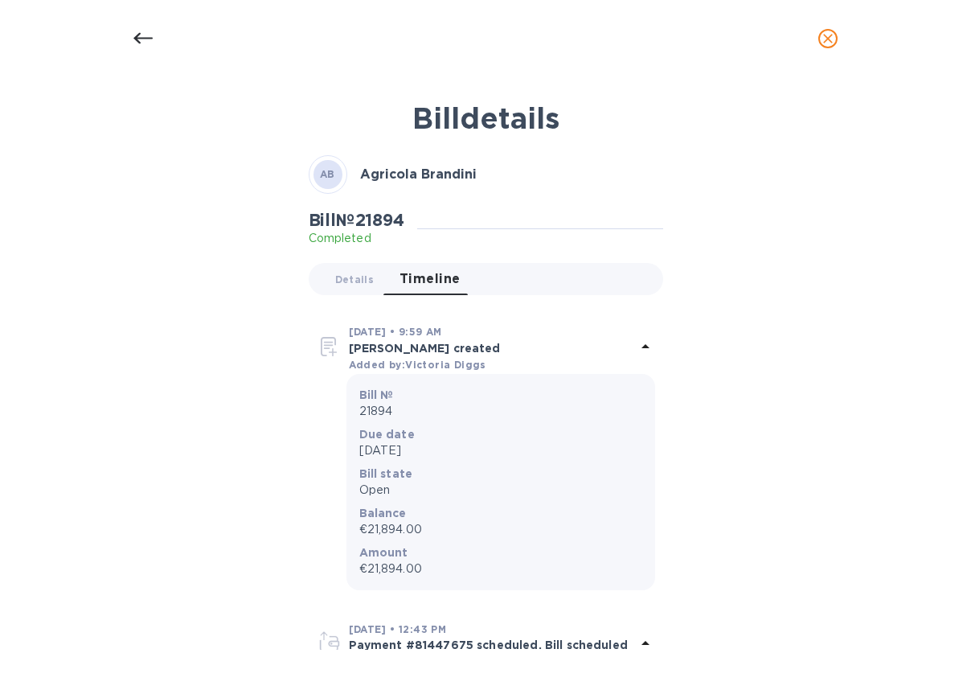
click at [133, 44] on icon at bounding box center [142, 38] width 19 height 19
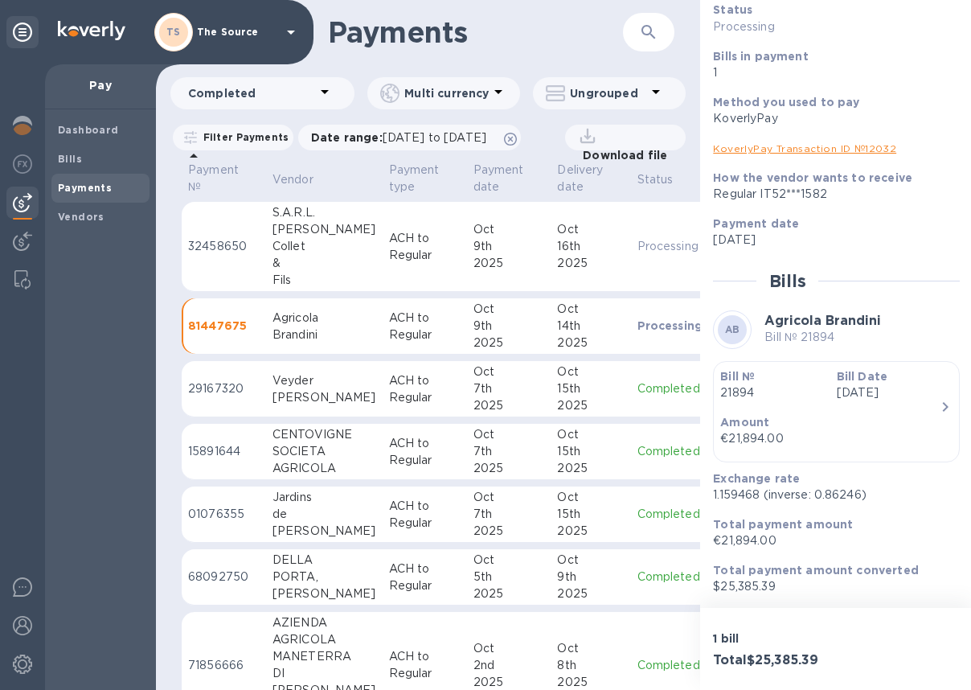
click at [745, 145] on link "KoverlyPay Transaction ID № 12032" at bounding box center [804, 148] width 183 height 12
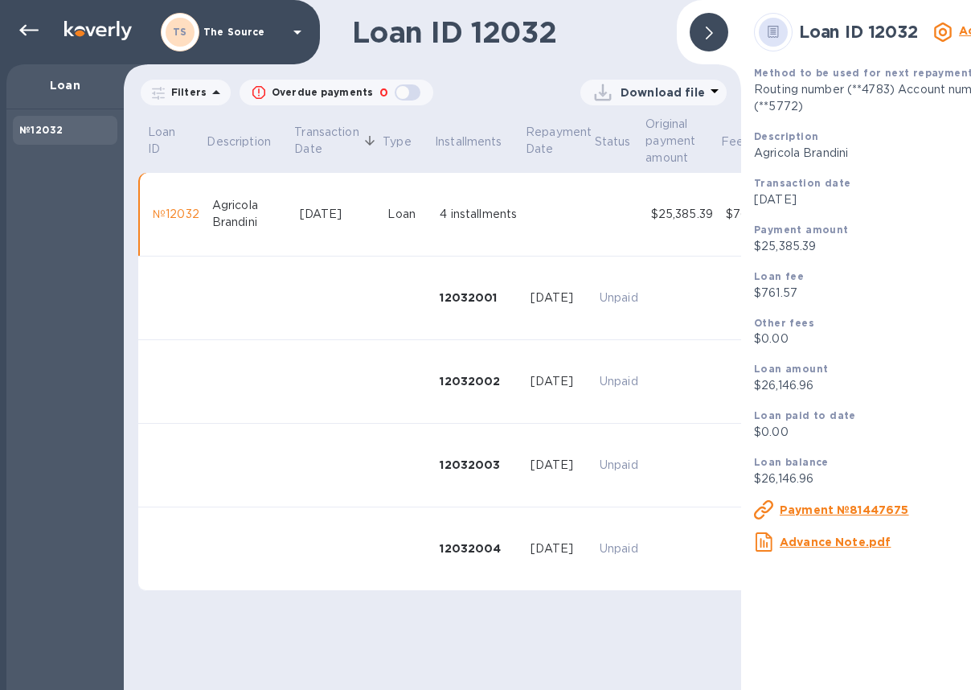
click at [173, 211] on div "№12032" at bounding box center [176, 214] width 47 height 17
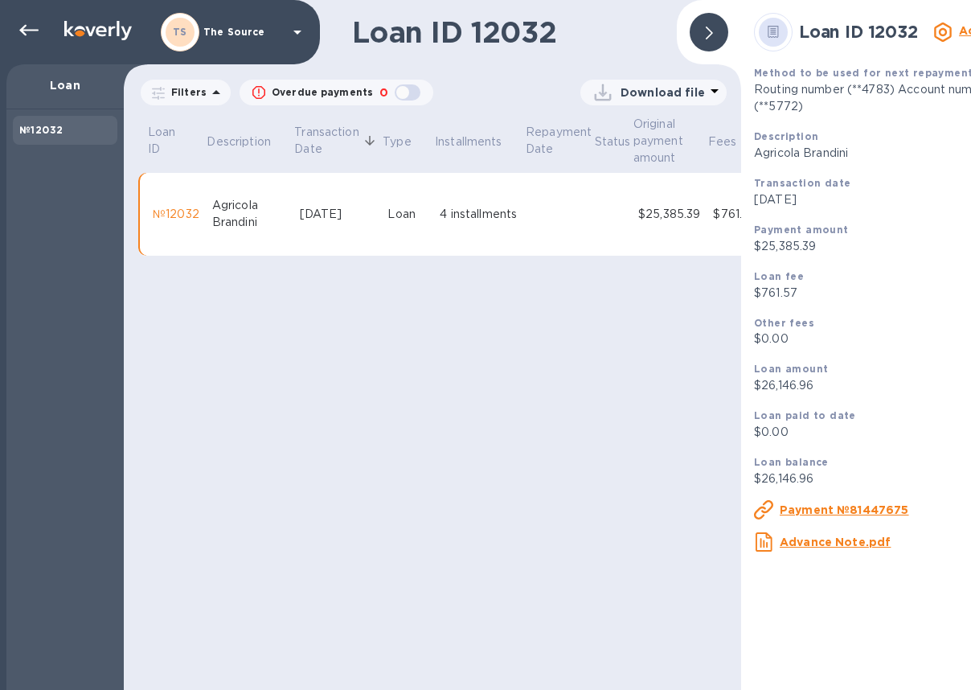
click at [178, 212] on div "№12032" at bounding box center [176, 214] width 47 height 17
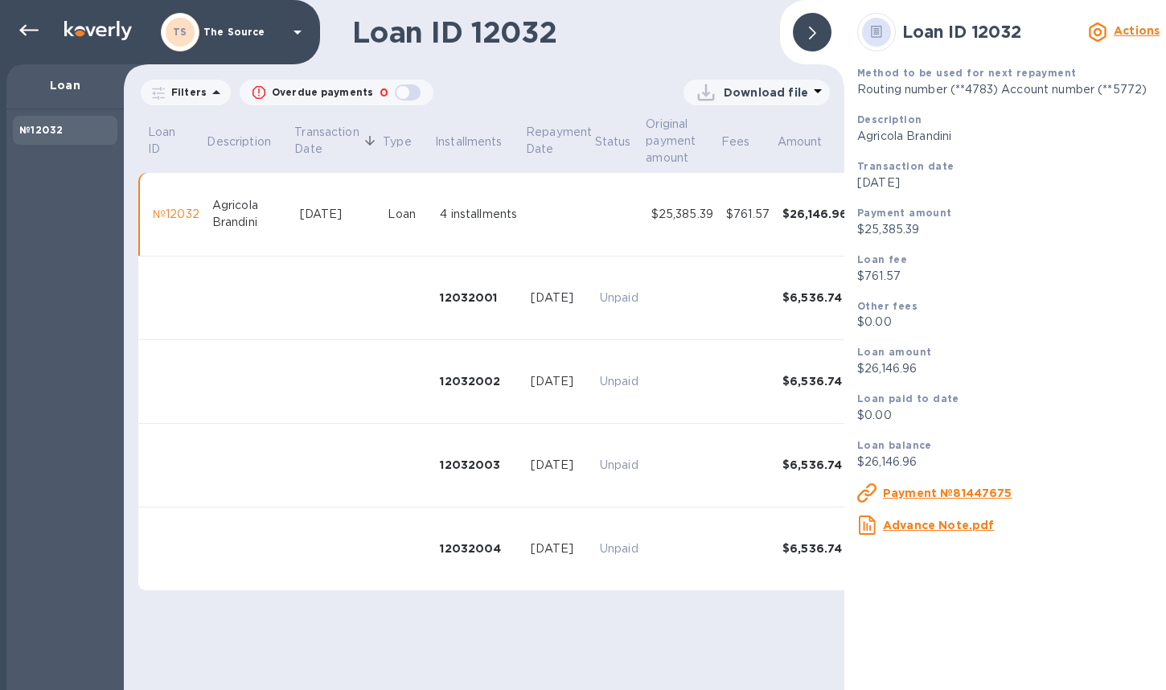
click at [941, 27] on b "Actions" at bounding box center [1137, 30] width 46 height 13
click at [941, 94] on b "Change payment method" at bounding box center [1056, 98] width 154 height 13
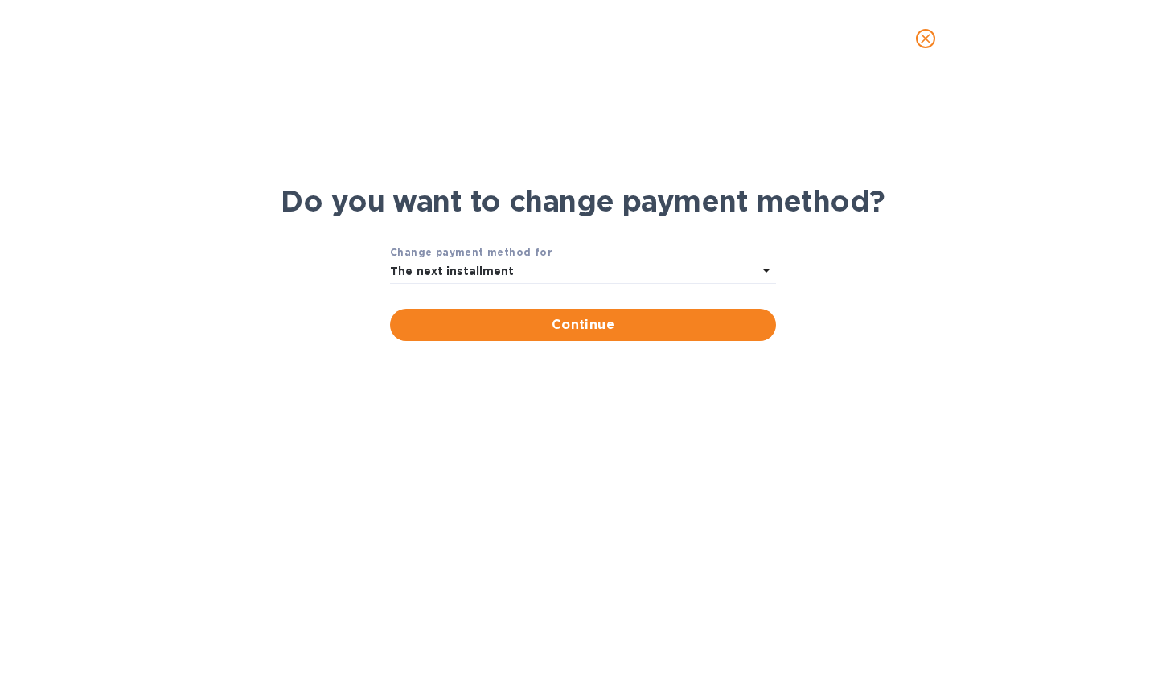
click at [755, 263] on div "The next installment" at bounding box center [573, 272] width 367 height 23
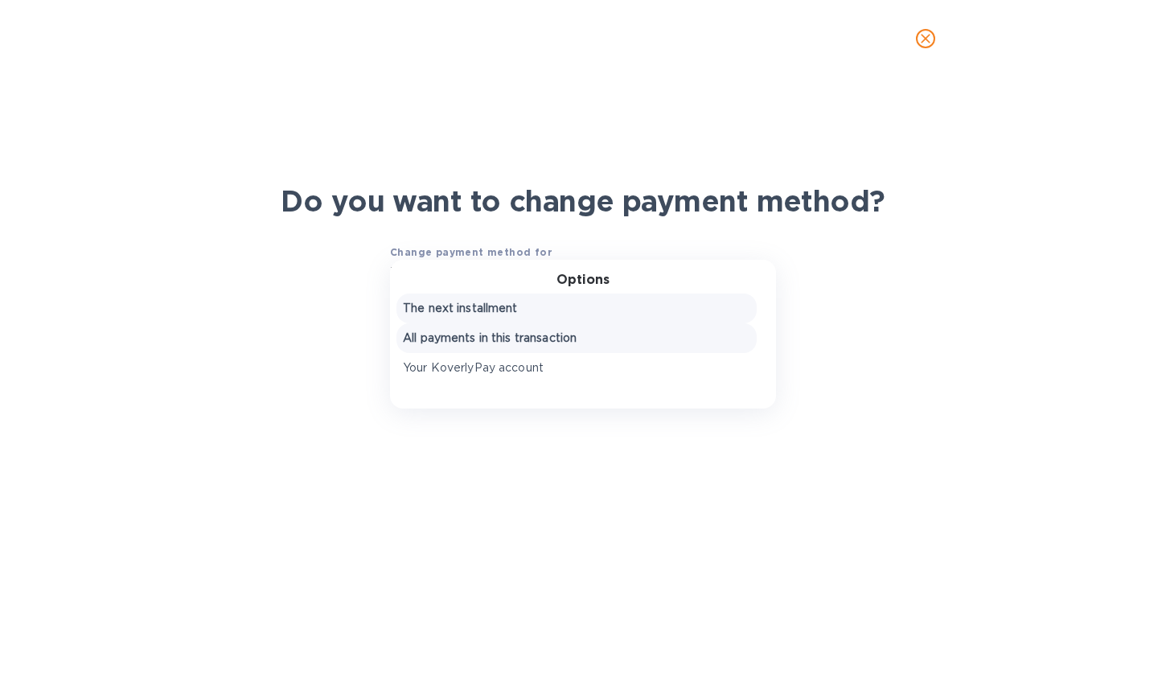
click at [460, 337] on p "All payments in this transaction" at bounding box center [576, 338] width 347 height 17
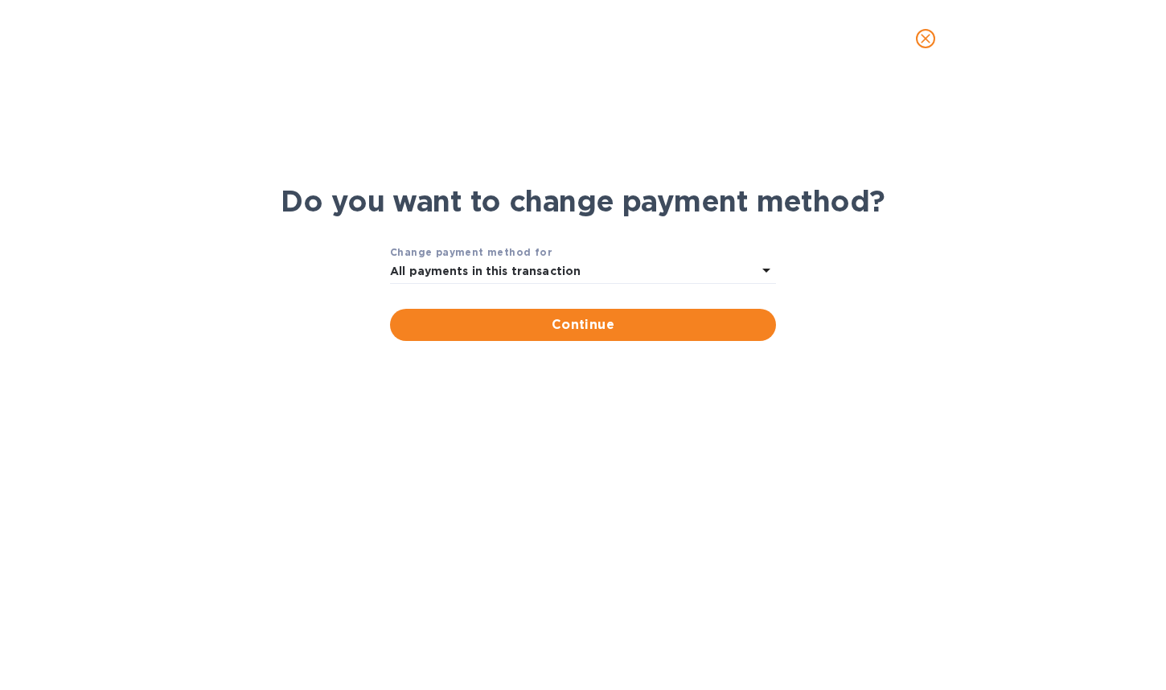
click at [774, 265] on icon at bounding box center [766, 270] width 19 height 19
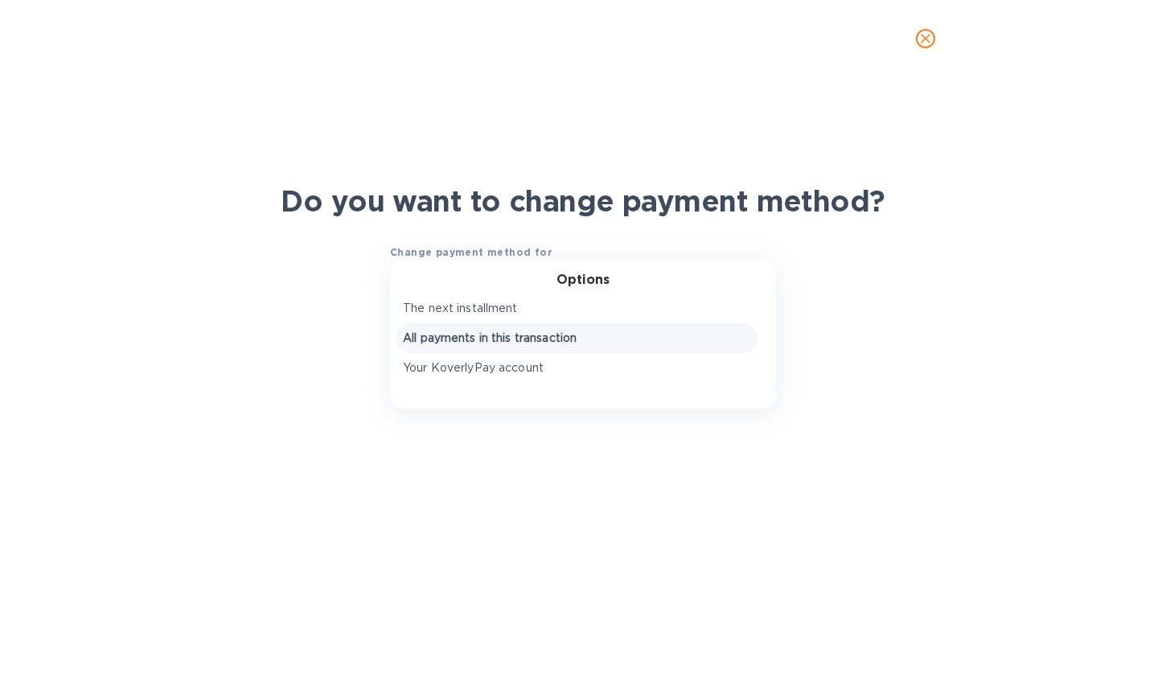
click at [474, 371] on p "Your KoverlyPay account" at bounding box center [576, 367] width 347 height 17
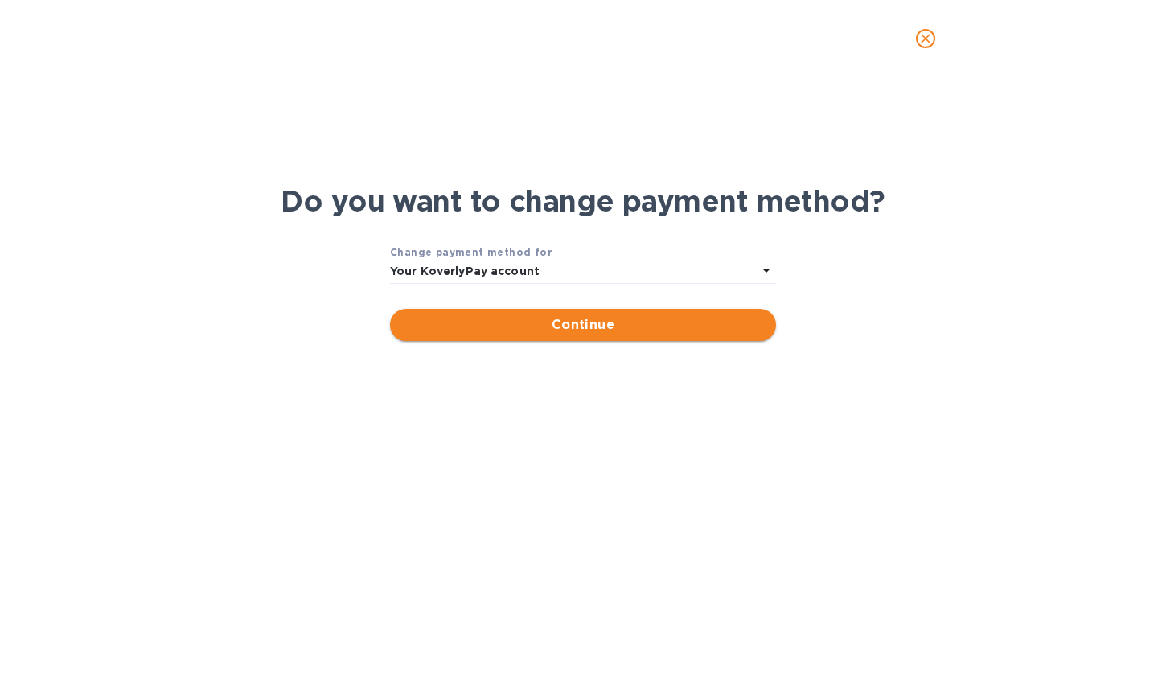
click at [522, 327] on span "Continue" at bounding box center [583, 324] width 360 height 19
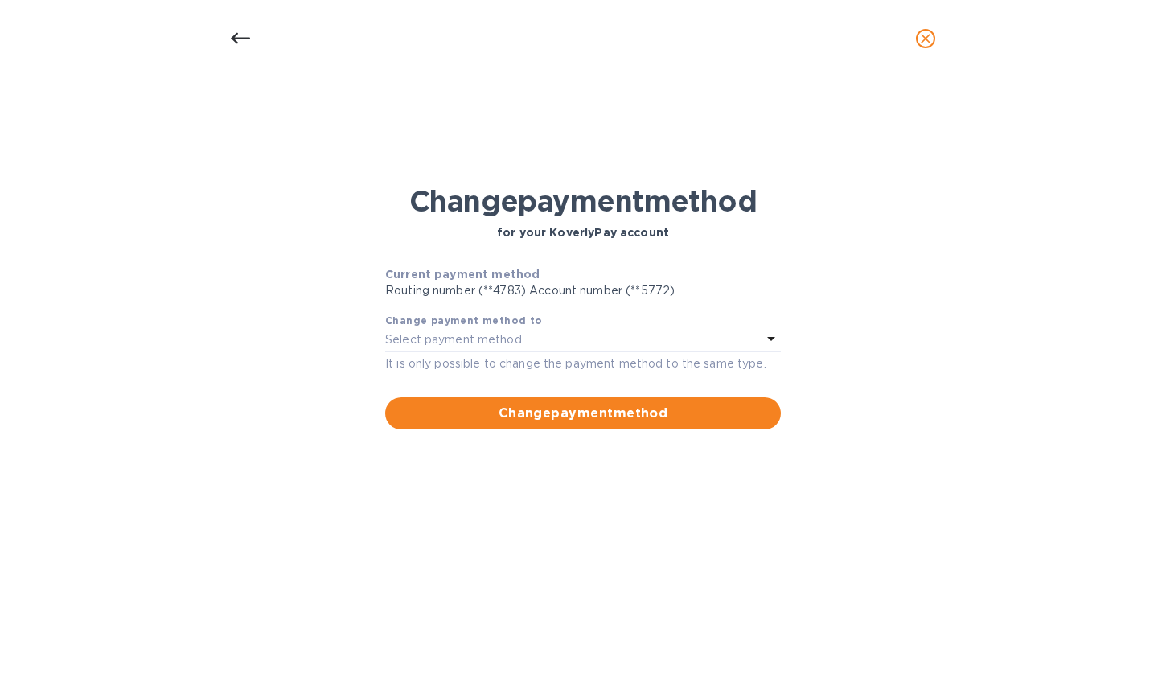
click at [668, 288] on p "Routing number (**4783) Account number (**5772)" at bounding box center [583, 290] width 396 height 17
click at [782, 338] on div "Change payment method to Select payment method It is only possible to change th…" at bounding box center [583, 342] width 408 height 73
click at [768, 337] on icon at bounding box center [771, 339] width 8 height 4
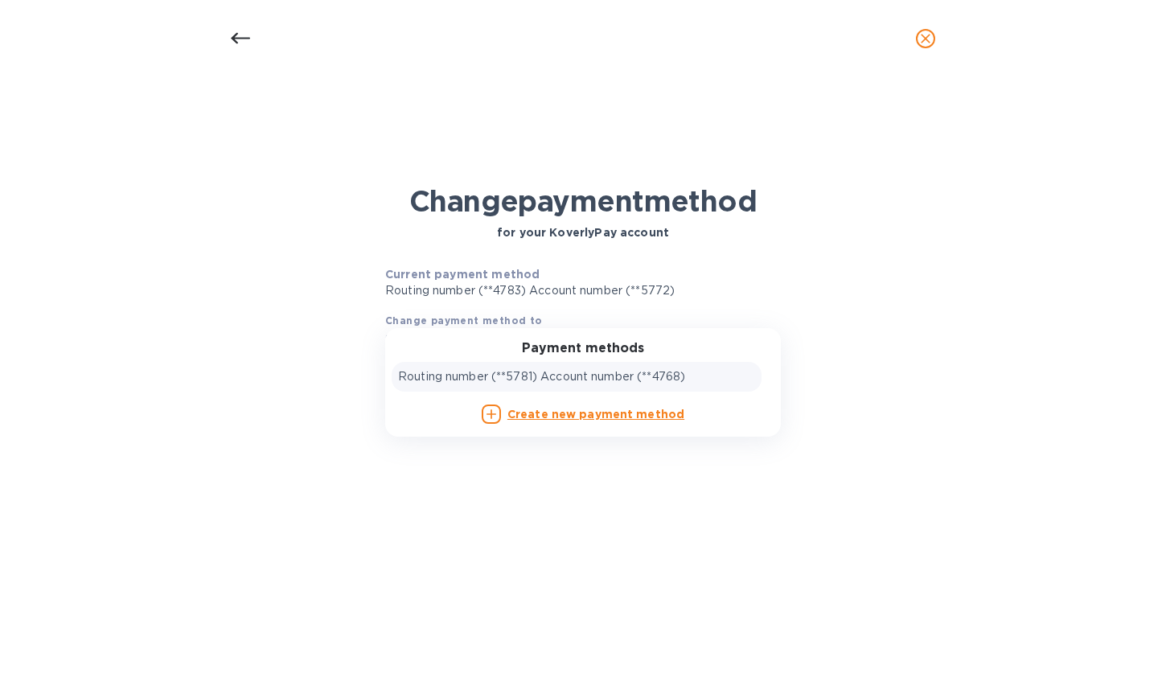
click at [711, 373] on div "Routing number (**5781) Account number (**4768)" at bounding box center [576, 376] width 357 height 17
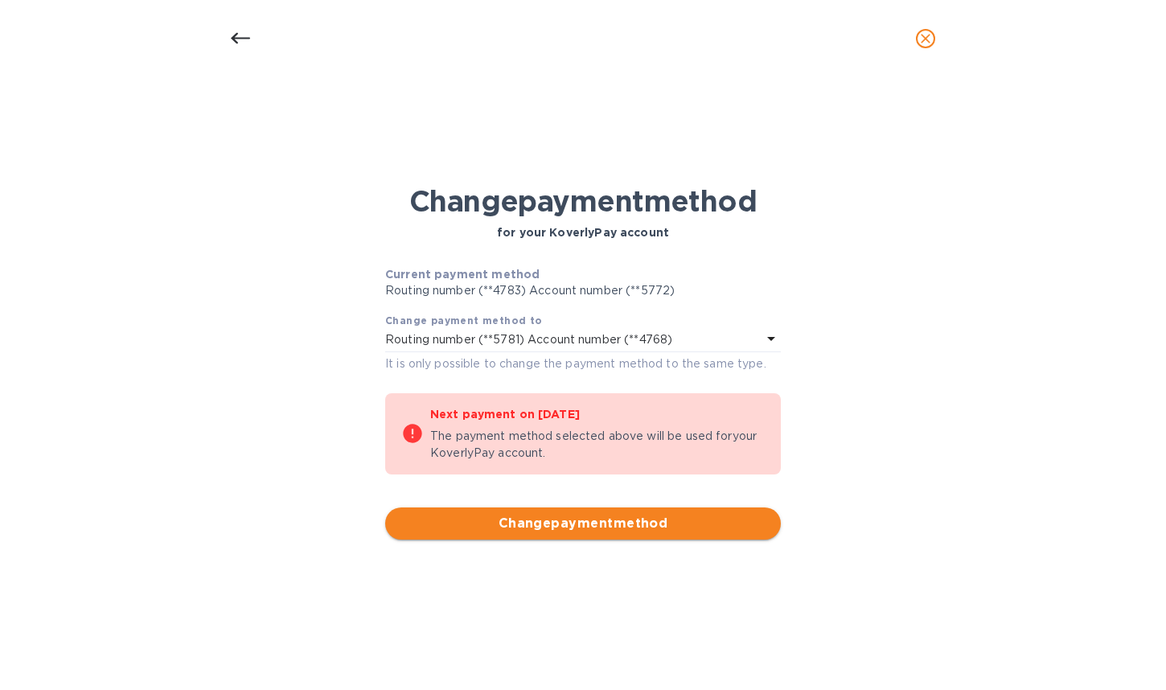
click at [592, 524] on span "Change payment method" at bounding box center [583, 523] width 370 height 19
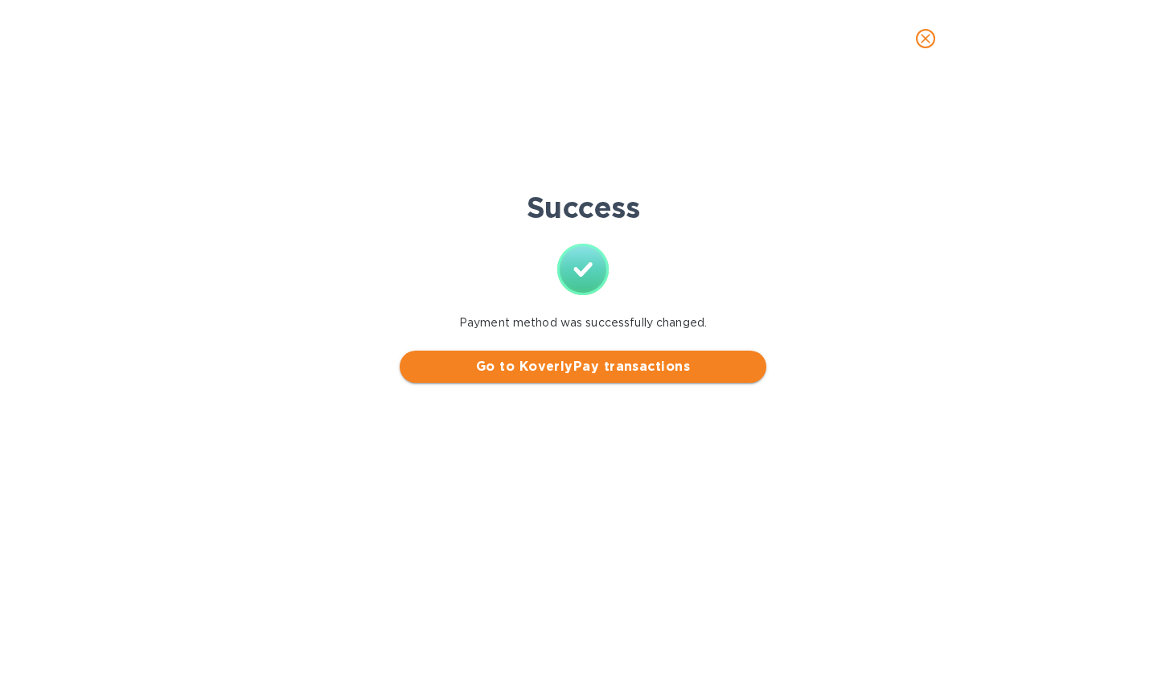
click at [603, 362] on span "Go to KoverlyPay transactions" at bounding box center [582, 366] width 341 height 19
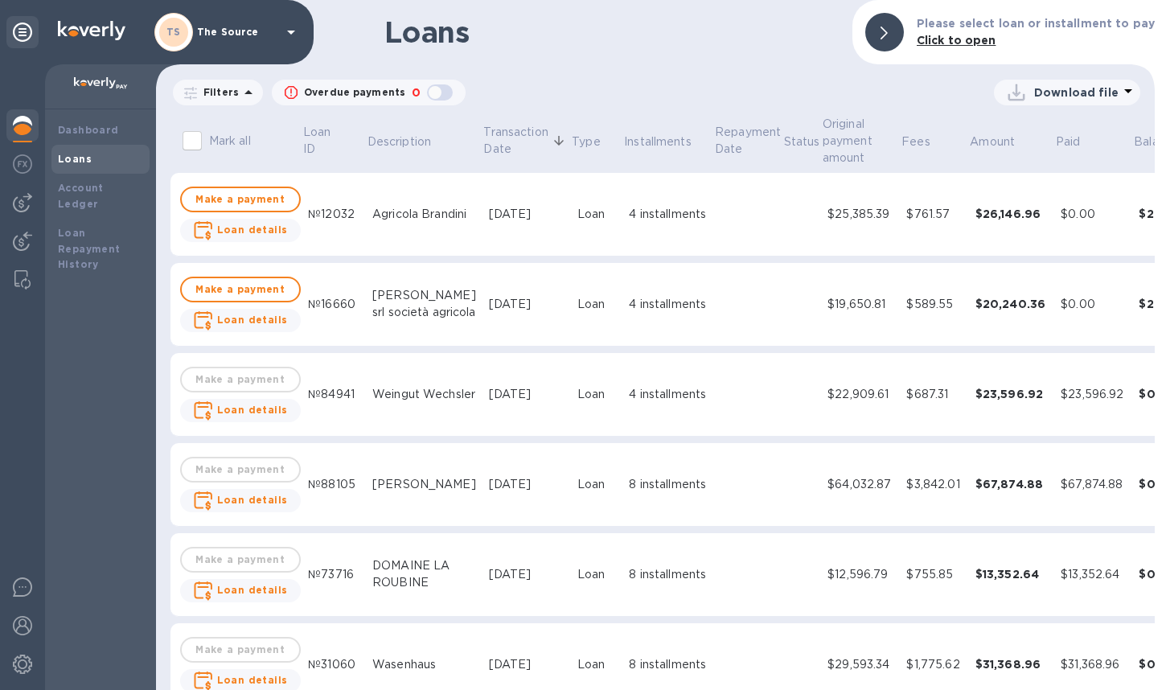
click at [819, 204] on div "Loans Please select loan or installment to pay Click to open Filters Overdue pa…" at bounding box center [655, 345] width 999 height 690
click at [847, 217] on div "$25,385.39" at bounding box center [860, 214] width 66 height 17
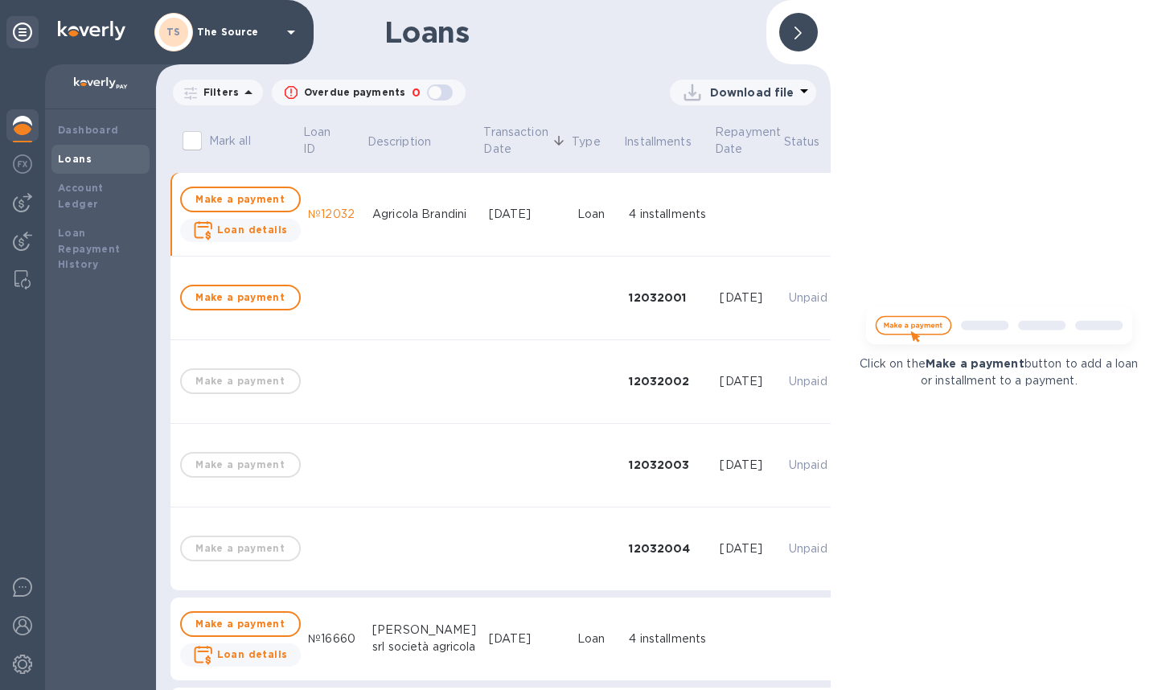
click at [800, 35] on icon at bounding box center [797, 33] width 7 height 13
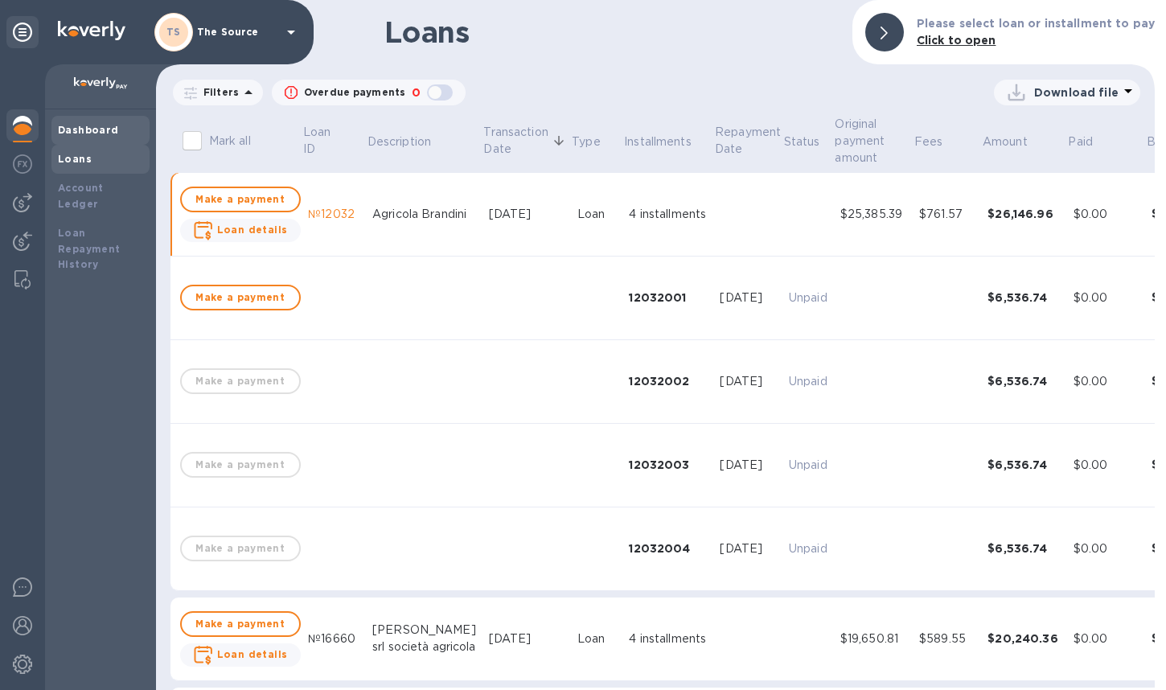
click at [101, 132] on b "Dashboard" at bounding box center [88, 130] width 61 height 12
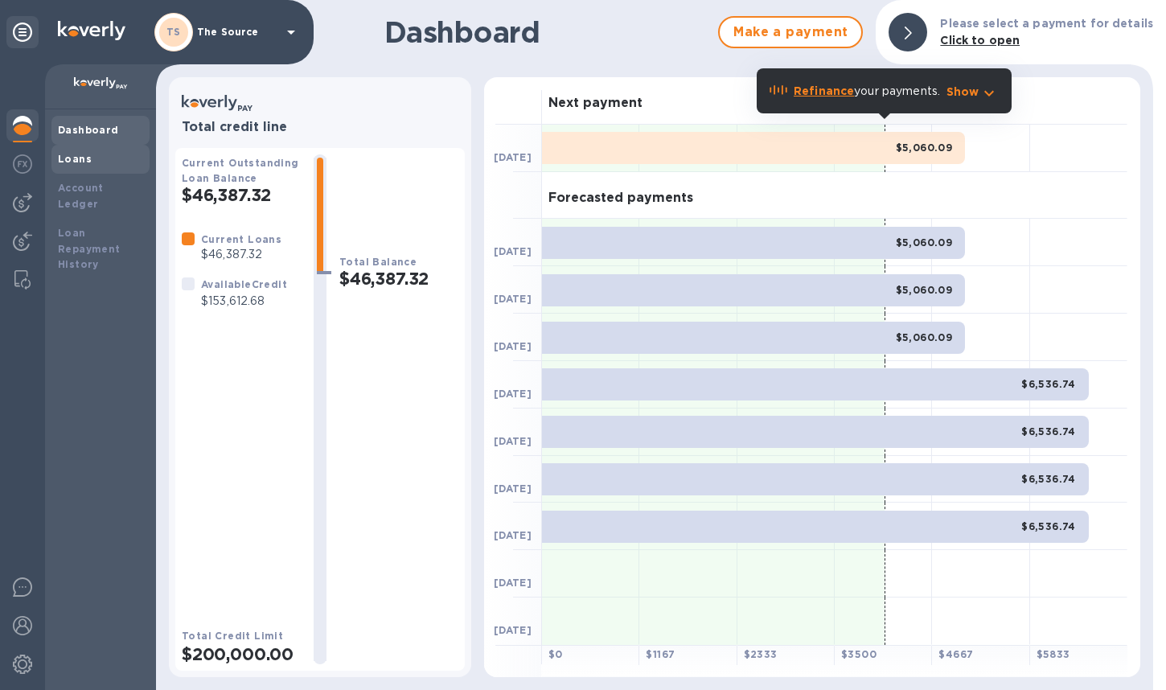
click at [76, 163] on b "Loans" at bounding box center [75, 159] width 34 height 12
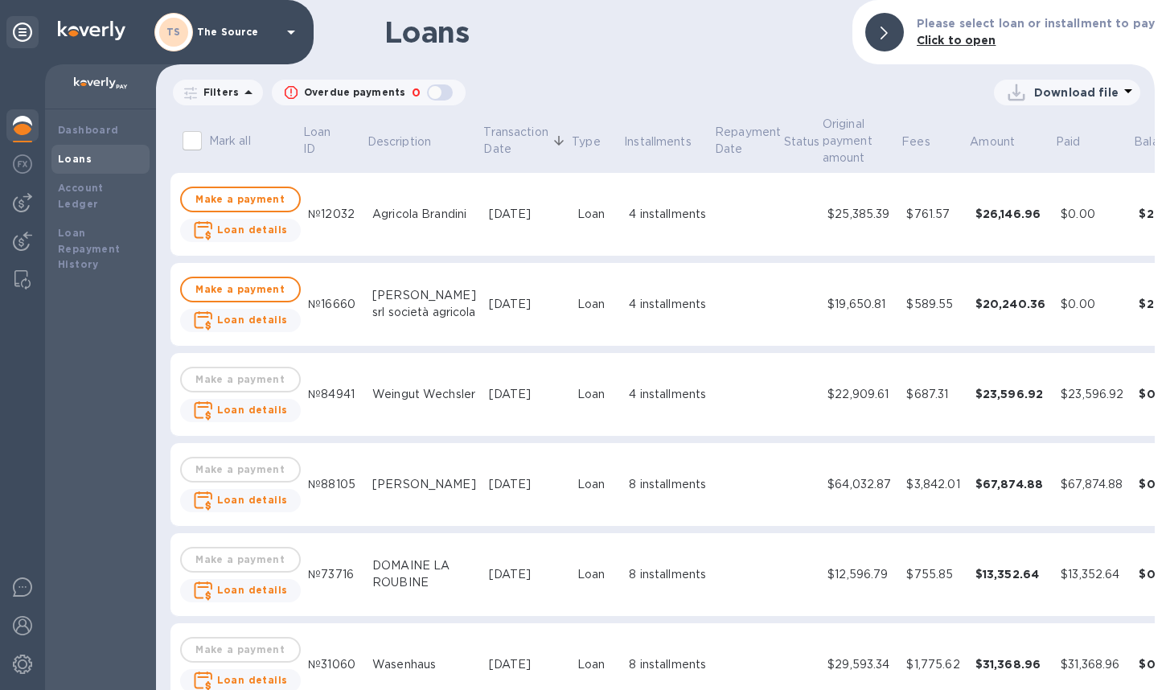
scroll to position [0, 51]
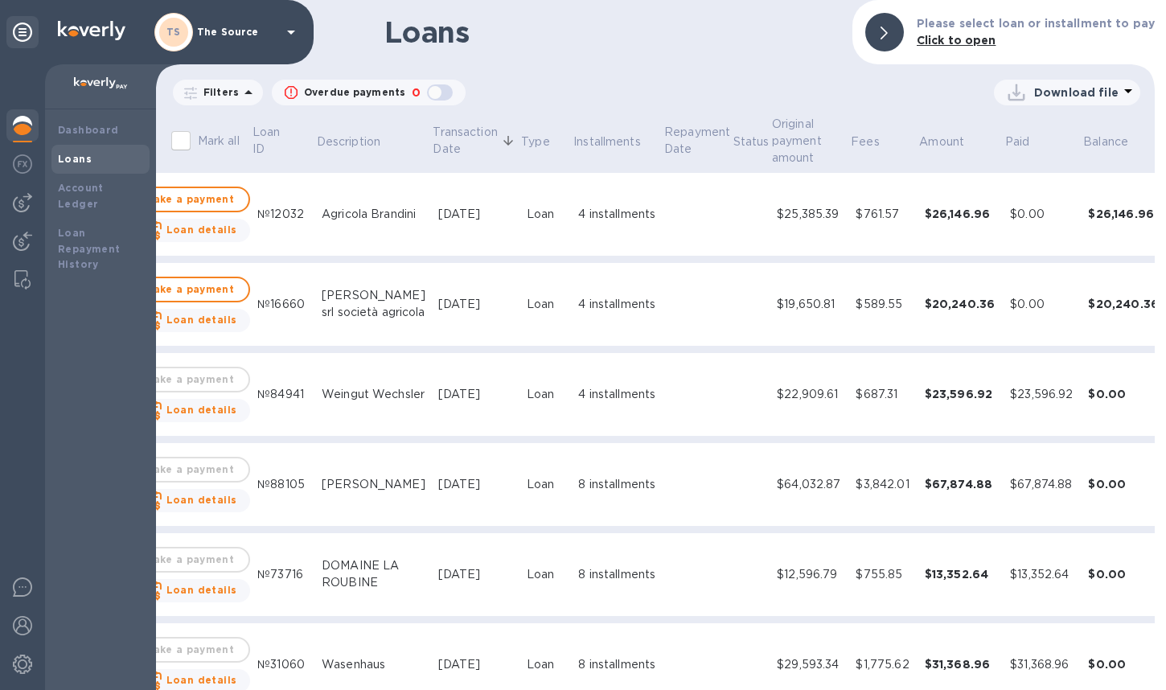
click at [941, 211] on icon "expand row" at bounding box center [1178, 213] width 19 height 19
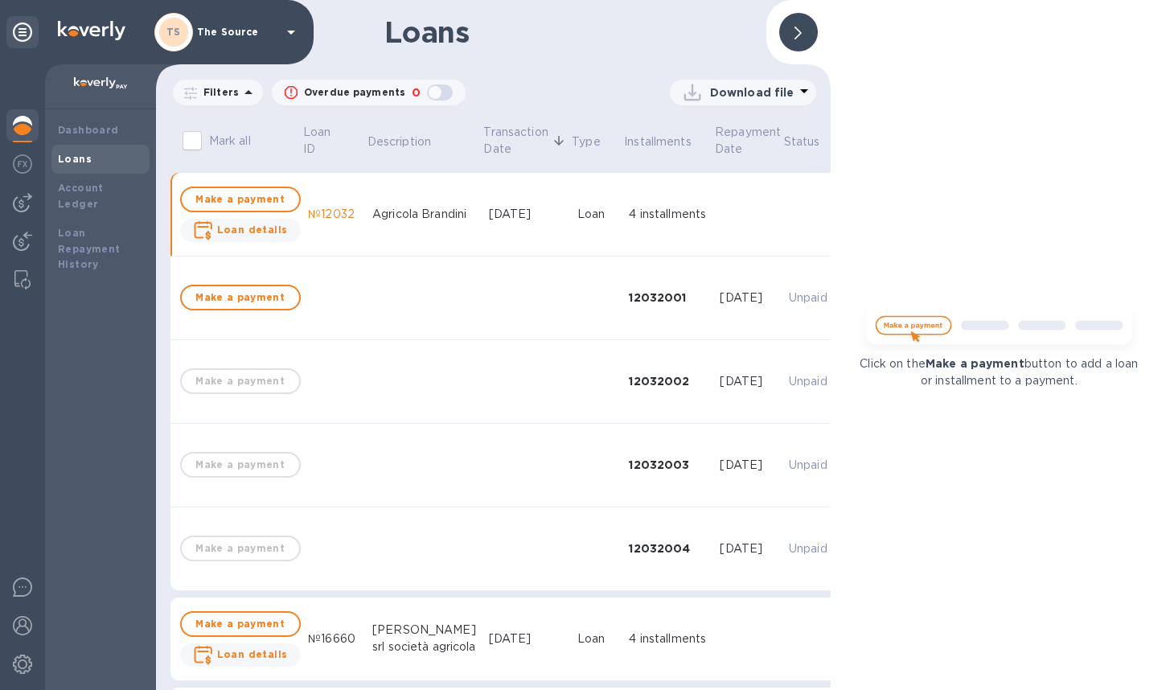
click at [239, 226] on b "Loan details" at bounding box center [252, 230] width 71 height 12
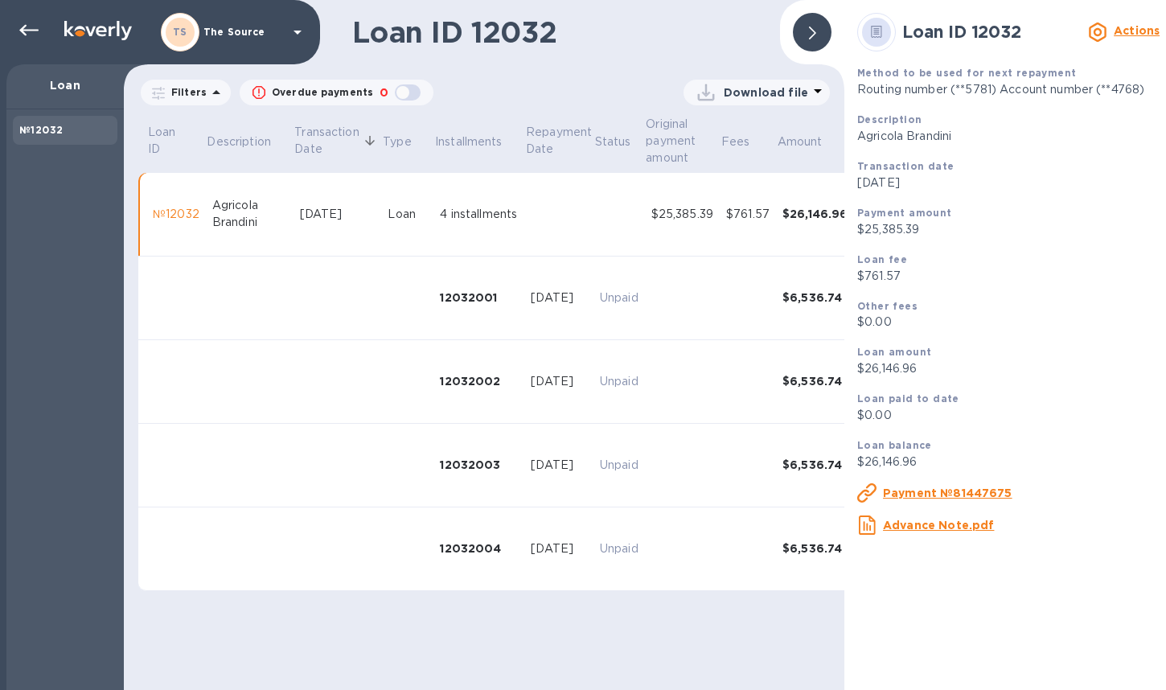
click at [940, 495] on u "Payment №81447675" at bounding box center [947, 492] width 129 height 13
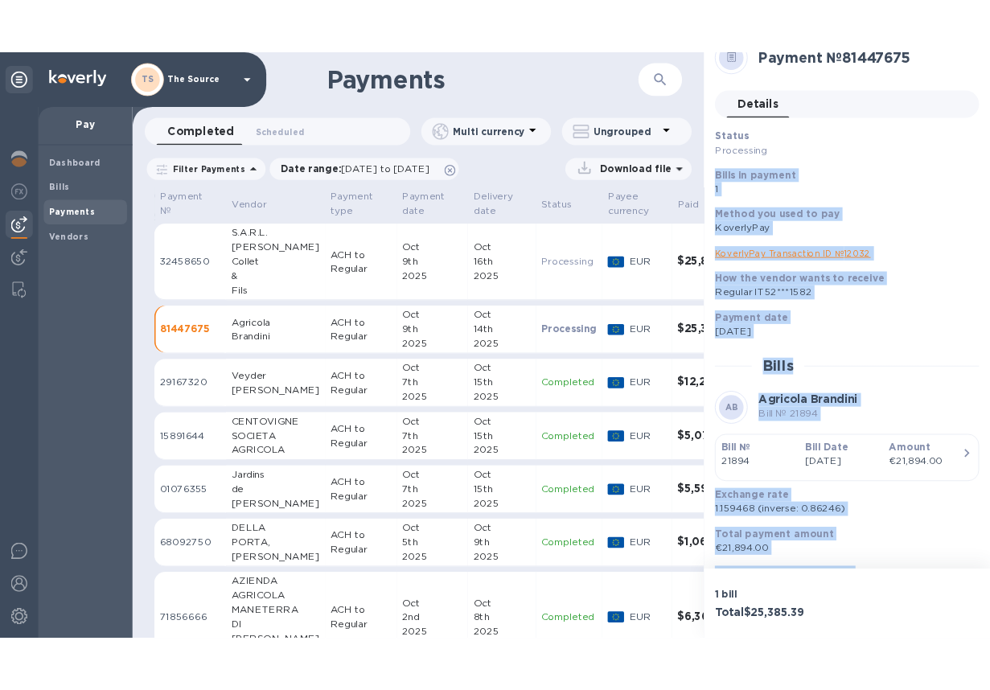
scroll to position [68, 0]
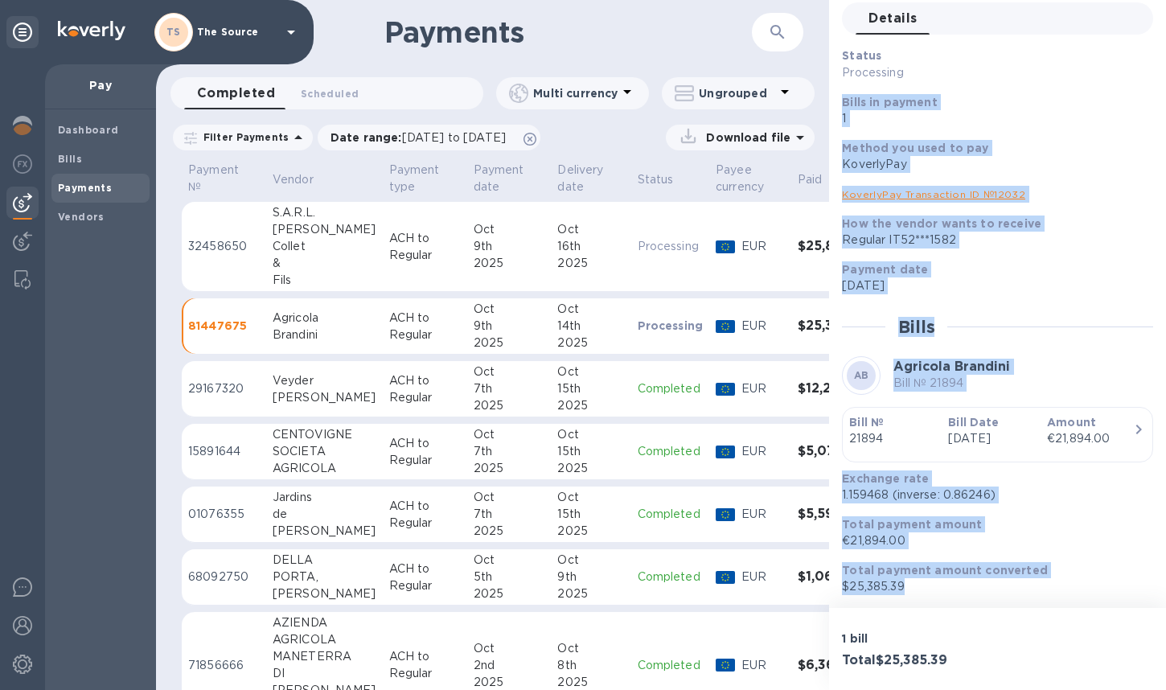
drag, startPoint x: 842, startPoint y: 170, endPoint x: 995, endPoint y: 598, distance: 454.2
click at [941, 595] on div "Status Processing Bills in payment 1 Method you used to pay KoverlyPay KoverlyP…" at bounding box center [997, 321] width 311 height 548
copy div "Bills in payment 1 Method you used to pay KoverlyPay KoverlyPay Transaction ID …"
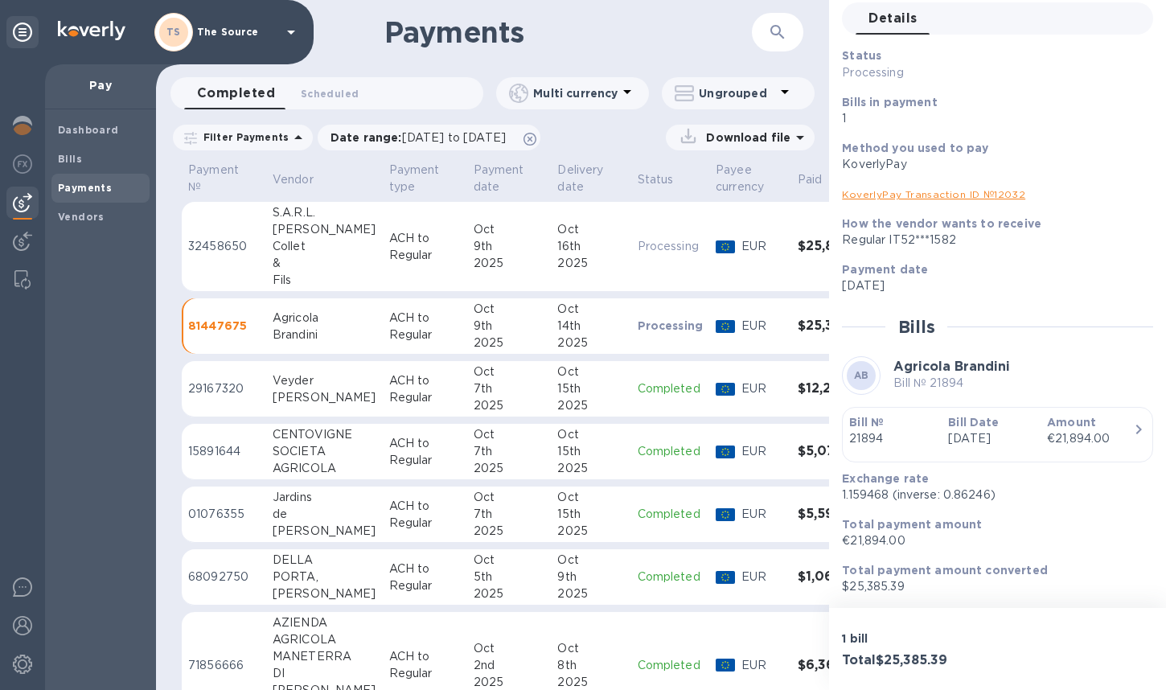
click at [941, 319] on div "Bills" at bounding box center [997, 327] width 311 height 20
click at [921, 193] on link "KoverlyPay Transaction ID № 12032" at bounding box center [933, 194] width 183 height 12
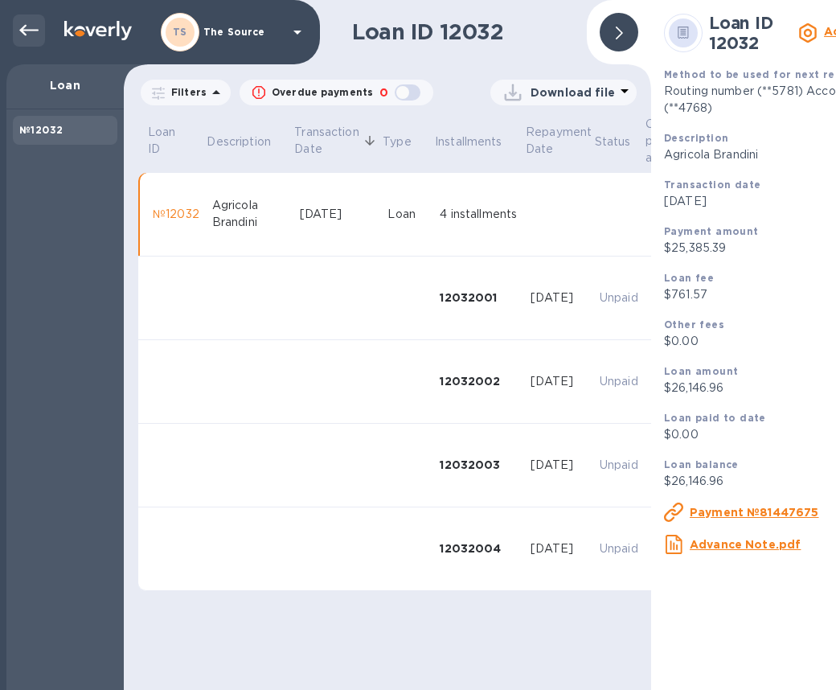
click at [29, 28] on icon at bounding box center [28, 30] width 19 height 19
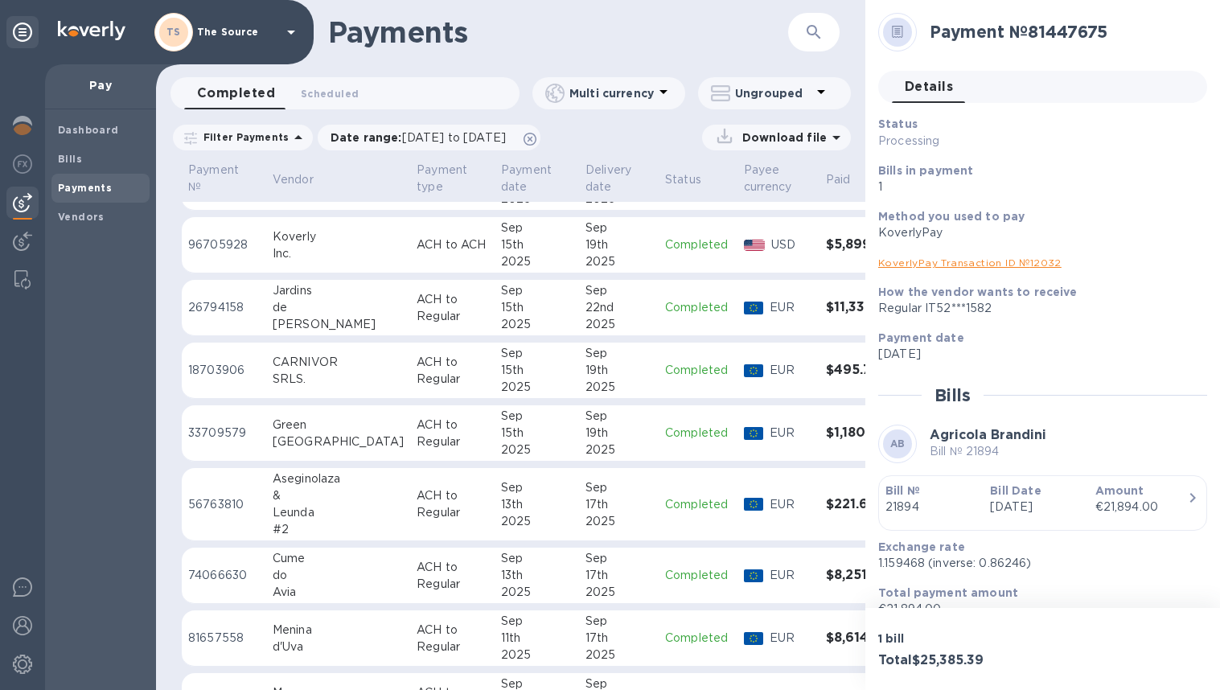
scroll to position [1299, 0]
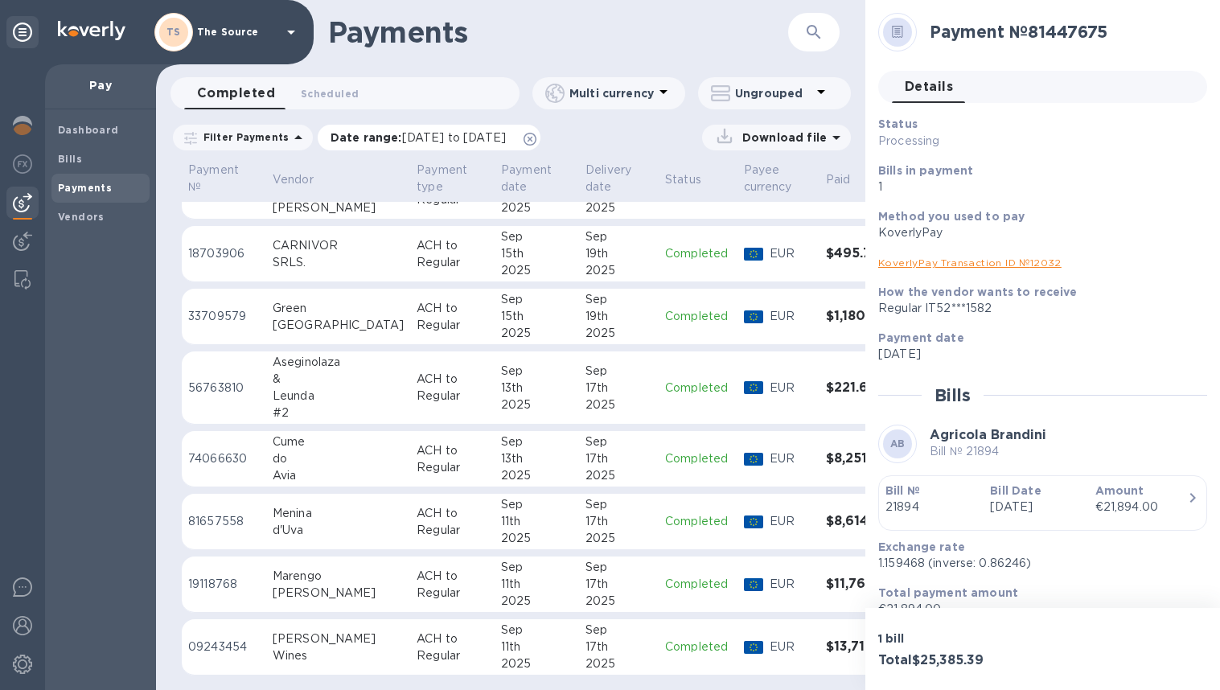
click at [536, 140] on icon at bounding box center [529, 139] width 13 height 13
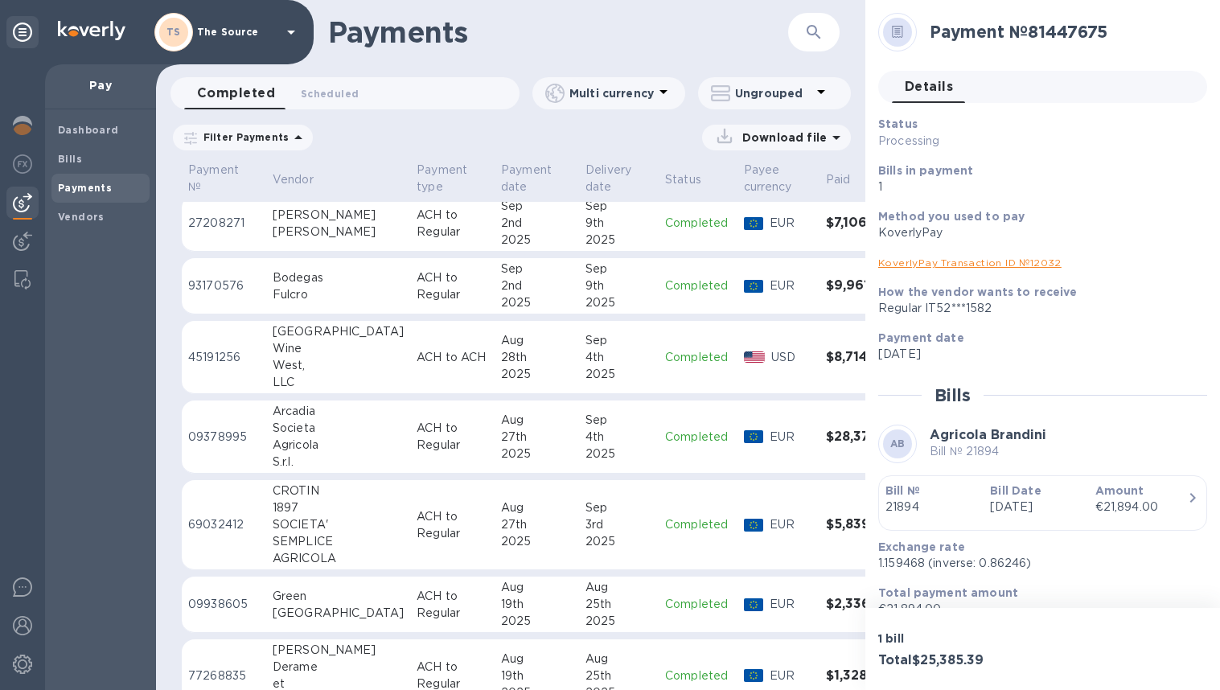
scroll to position [2183, 0]
click at [501, 511] on div "Aug" at bounding box center [537, 507] width 72 height 17
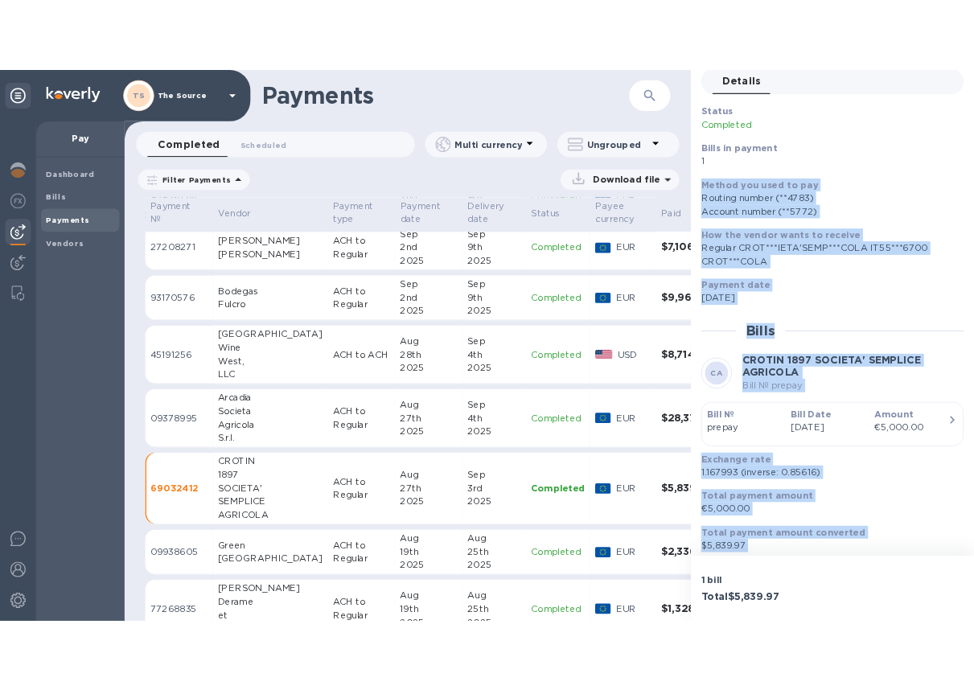
scroll to position [81, 0]
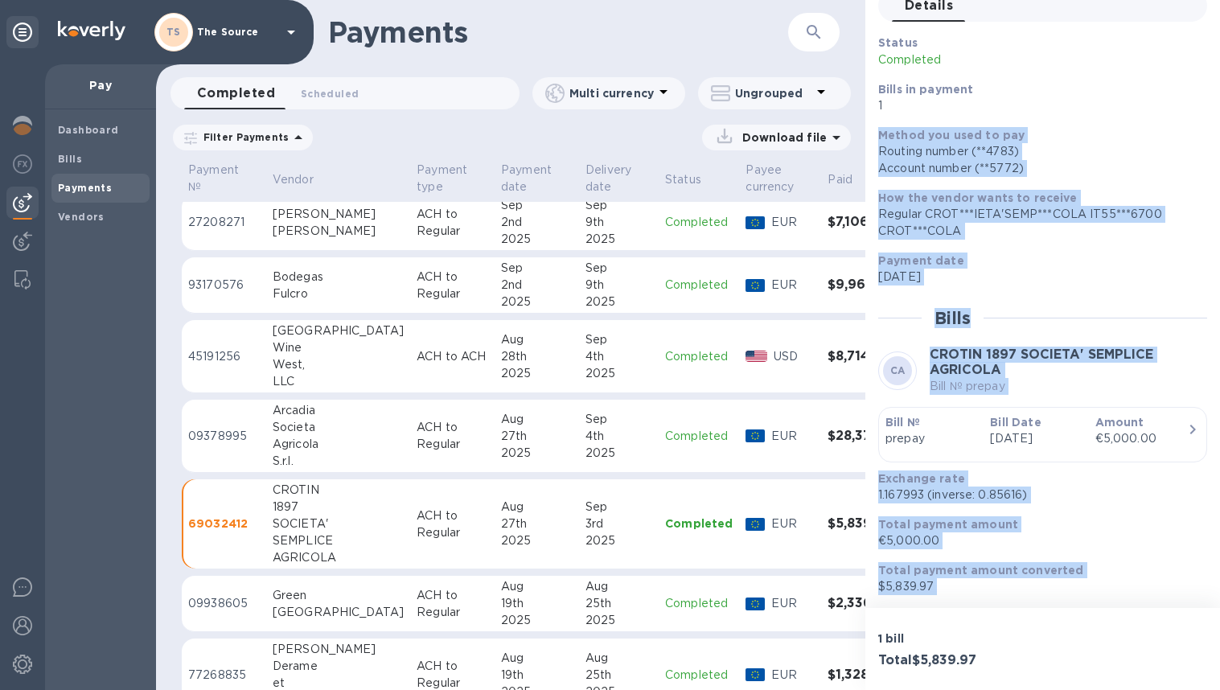
drag, startPoint x: 947, startPoint y: 310, endPoint x: 1029, endPoint y: 611, distance: 312.5
click at [941, 611] on div "Payment № 69032412 Details 0 Status Completed Bills in payment 1 Method you use…" at bounding box center [1042, 345] width 355 height 690
copy div "Method you used to pay Routing number (**4783) Account number (**5772) How the …"
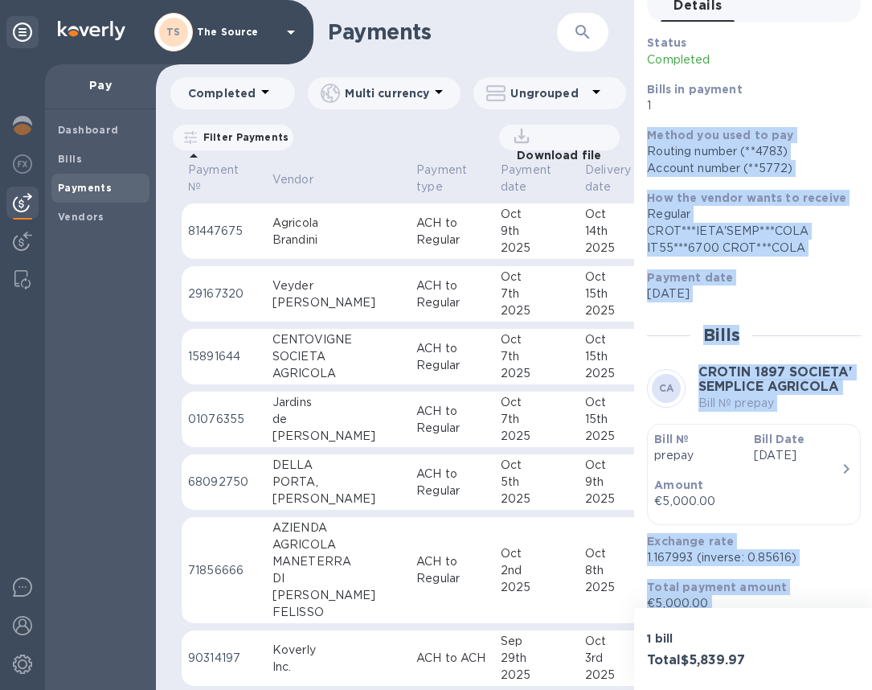
scroll to position [0, 0]
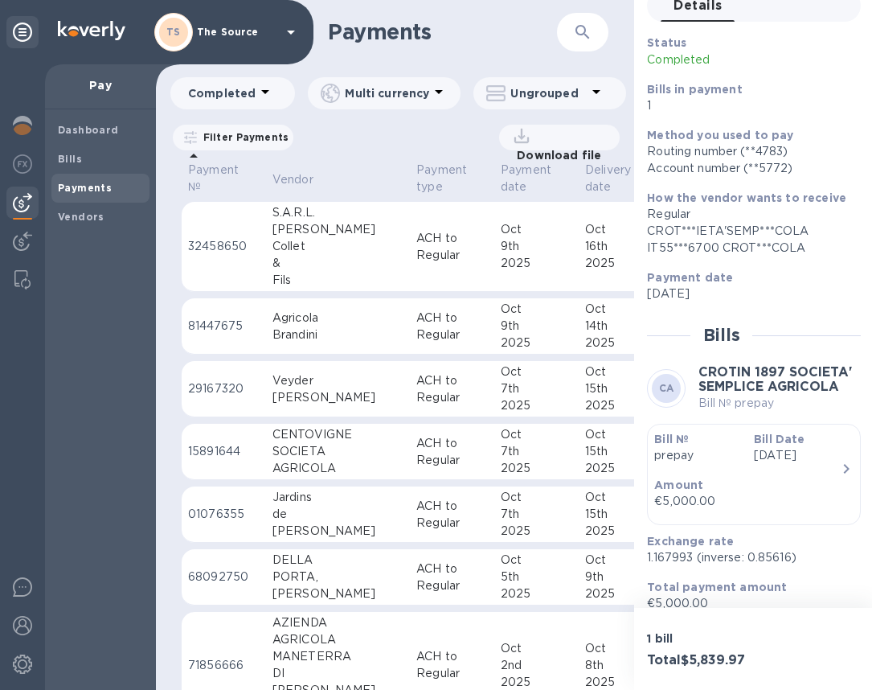
click at [318, 324] on div "Agricola" at bounding box center [338, 318] width 131 height 17
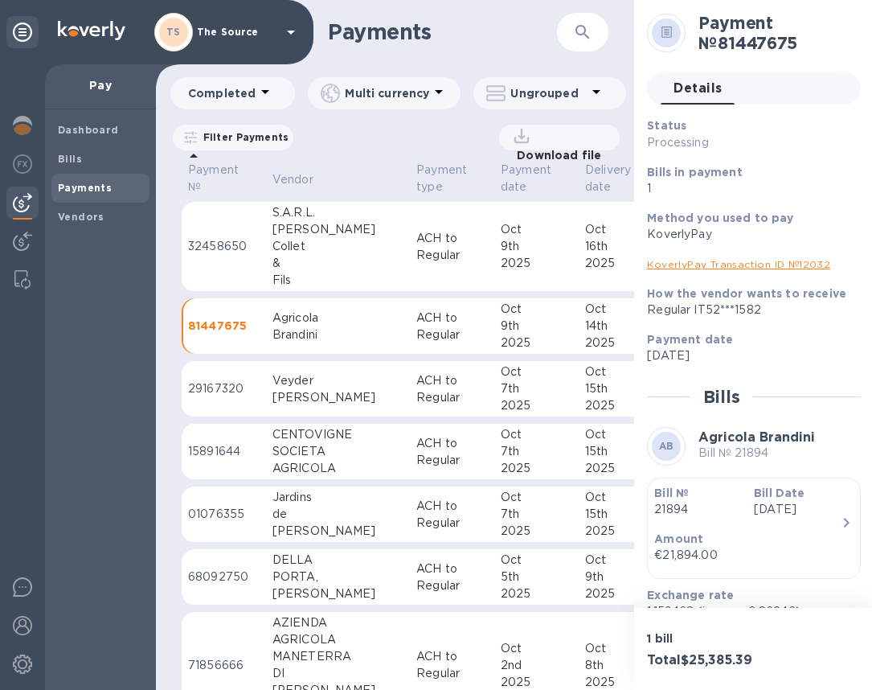
click at [729, 43] on h2 "Payment № 81447675" at bounding box center [774, 33] width 150 height 40
copy h2 "81447675"
